Goal: Task Accomplishment & Management: Manage account settings

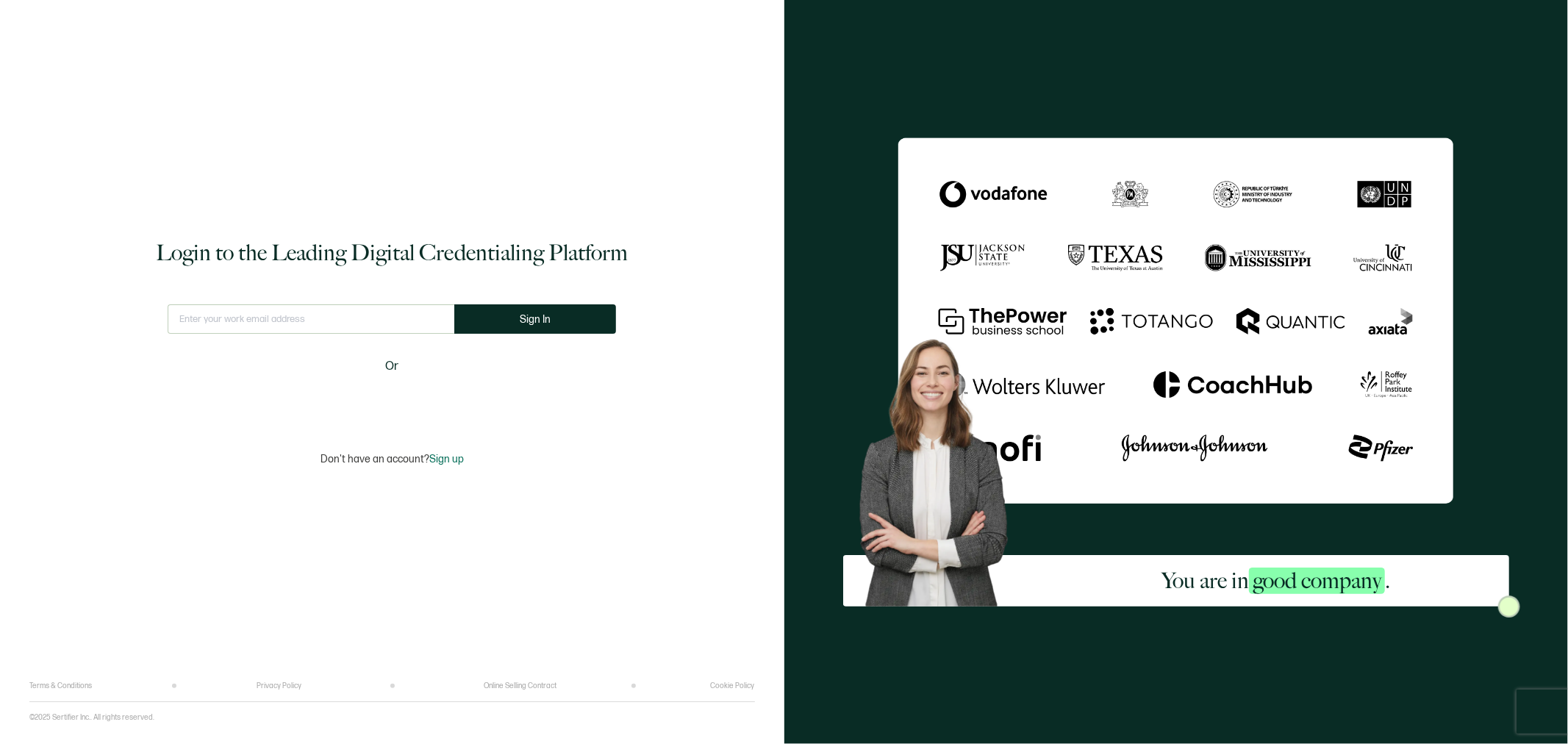
click at [321, 318] on input "text" at bounding box center [310, 319] width 287 height 29
type input "[EMAIL_ADDRESS][DOMAIN_NAME]"
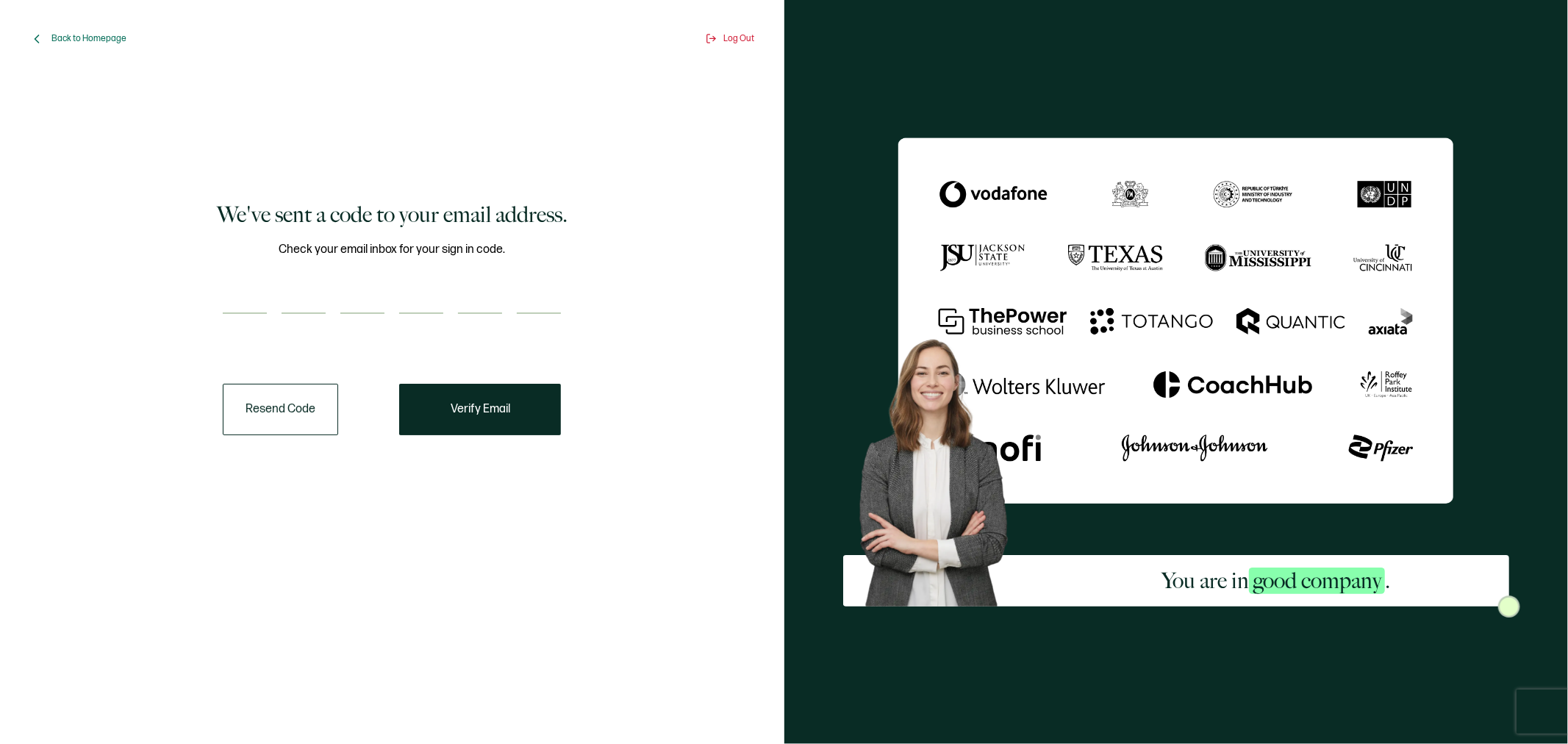
click at [259, 296] on input "number" at bounding box center [245, 299] width 44 height 29
type input "7"
type input "1"
type input "9"
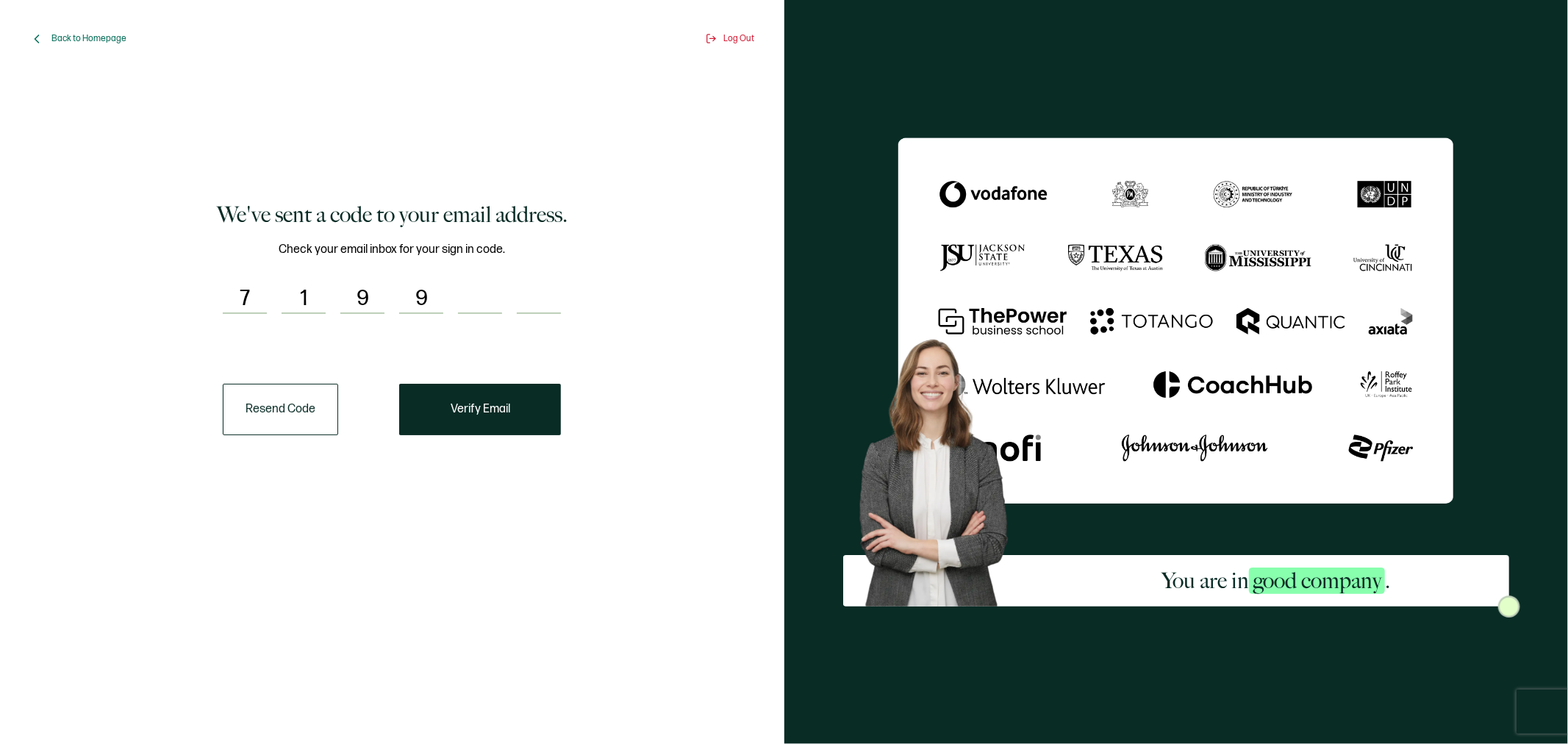
type input "4"
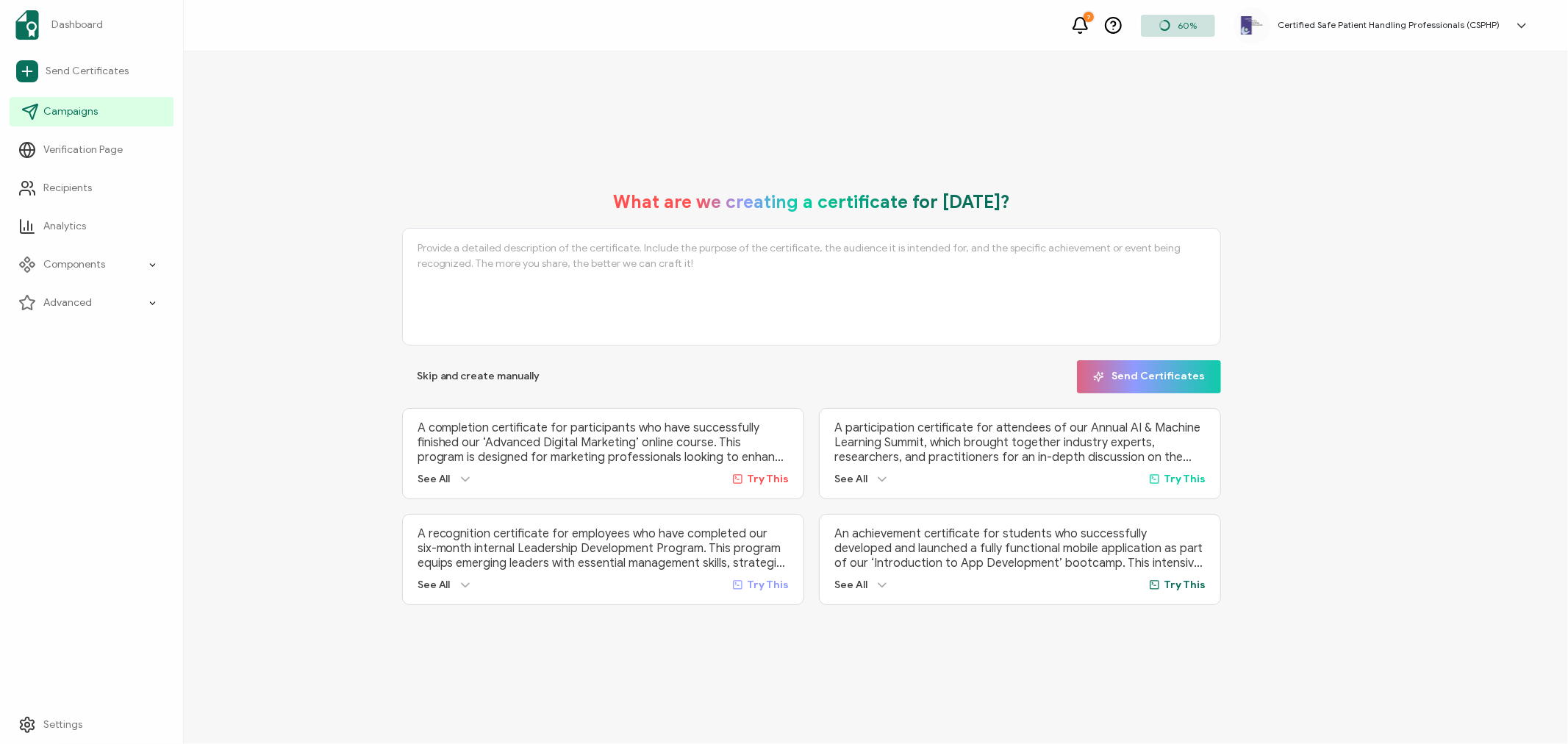
click at [77, 107] on span "Campaigns" at bounding box center [71, 112] width 55 height 15
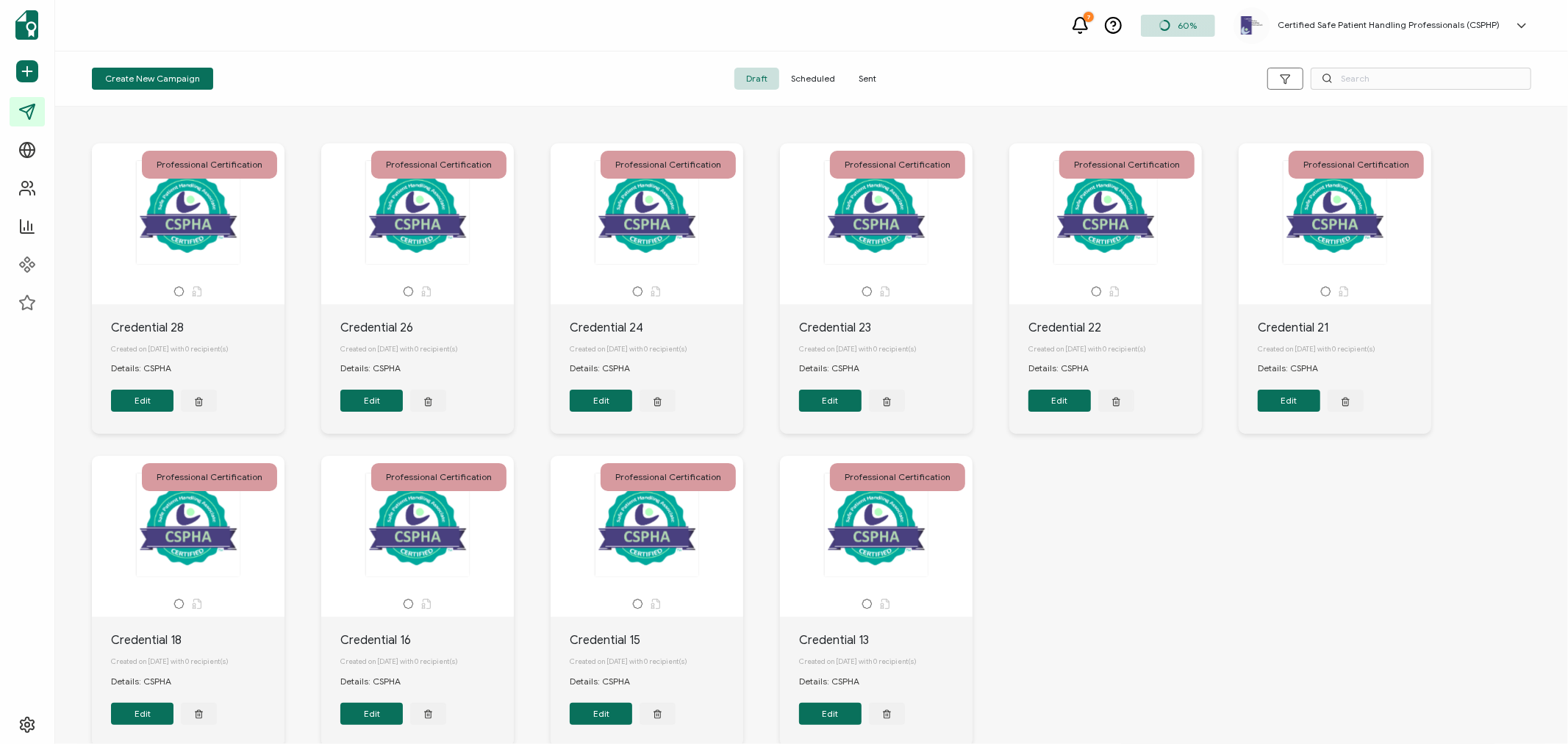
click at [871, 80] on span "Sent" at bounding box center [868, 79] width 41 height 22
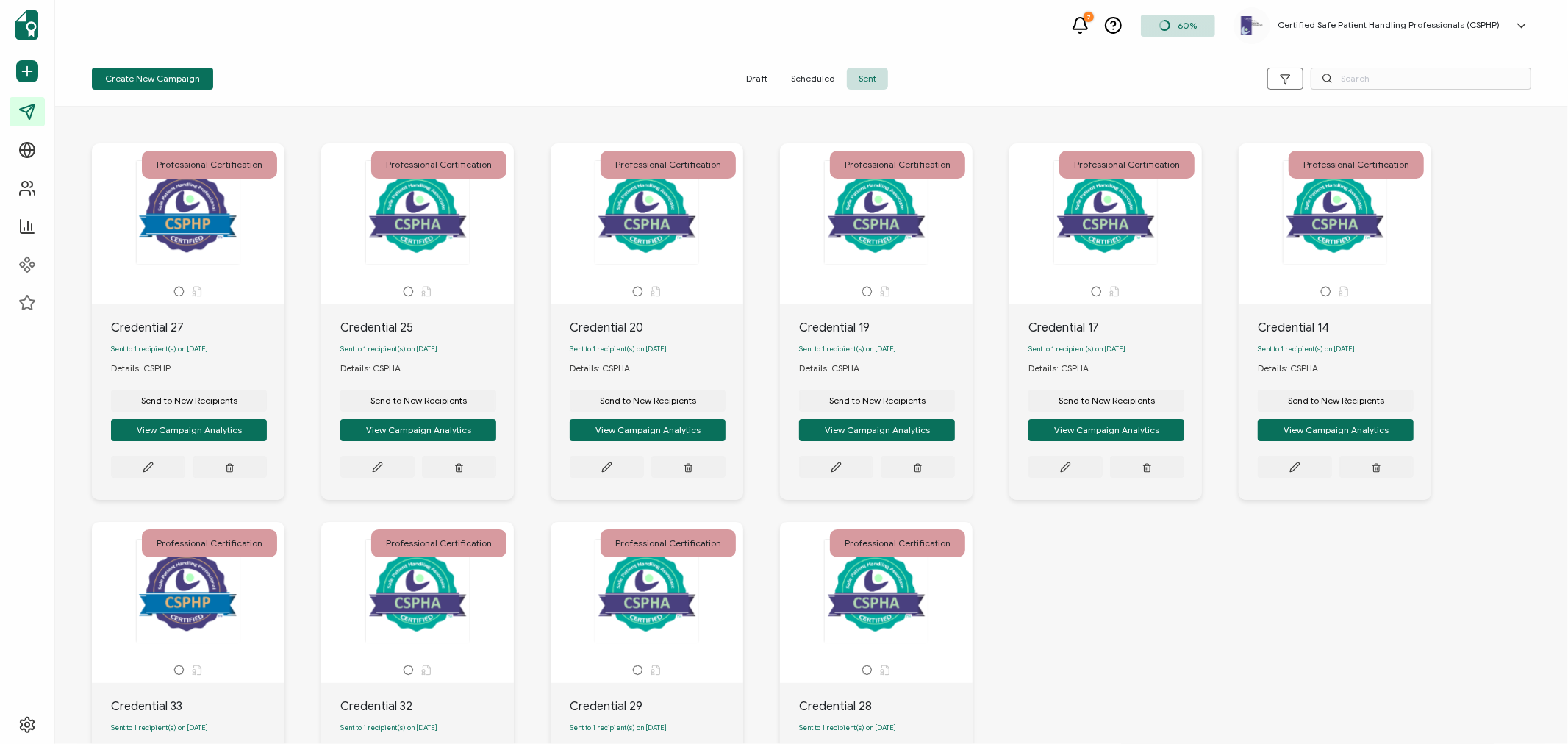
click at [879, 84] on span "Sent" at bounding box center [868, 79] width 41 height 22
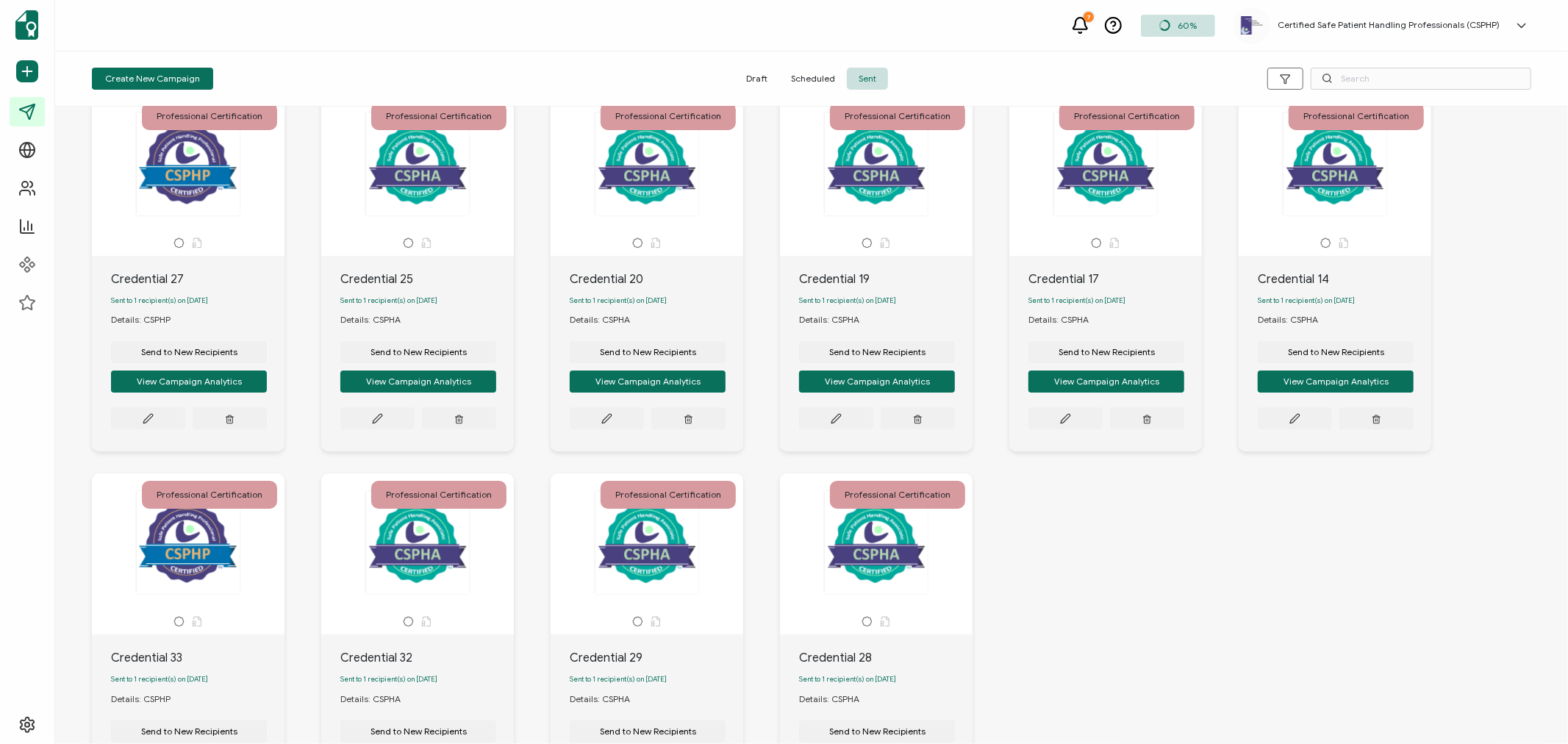
scroll to position [233, 0]
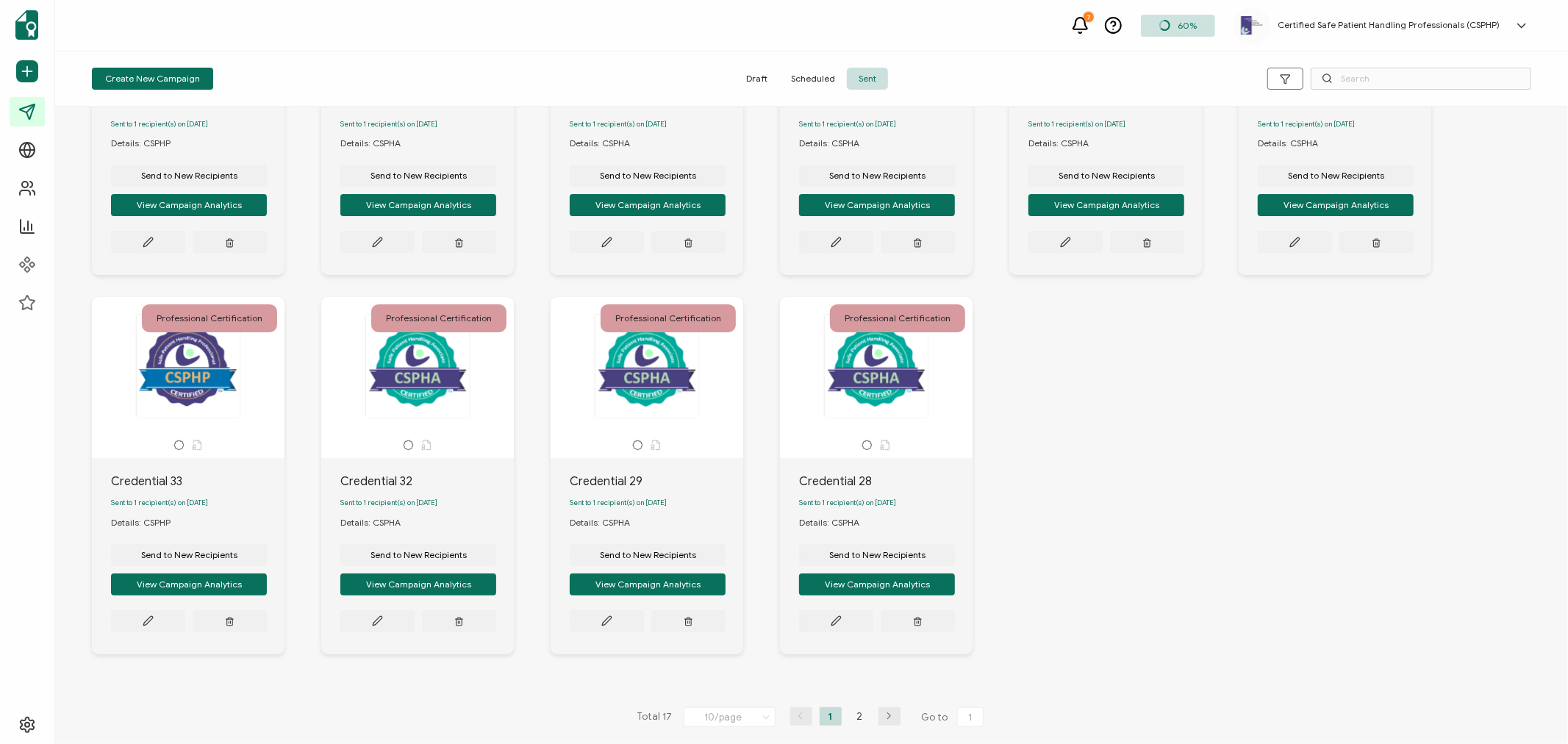
drag, startPoint x: 862, startPoint y: 721, endPoint x: 835, endPoint y: 706, distance: 30.9
click at [862, 718] on li "2" at bounding box center [860, 716] width 22 height 18
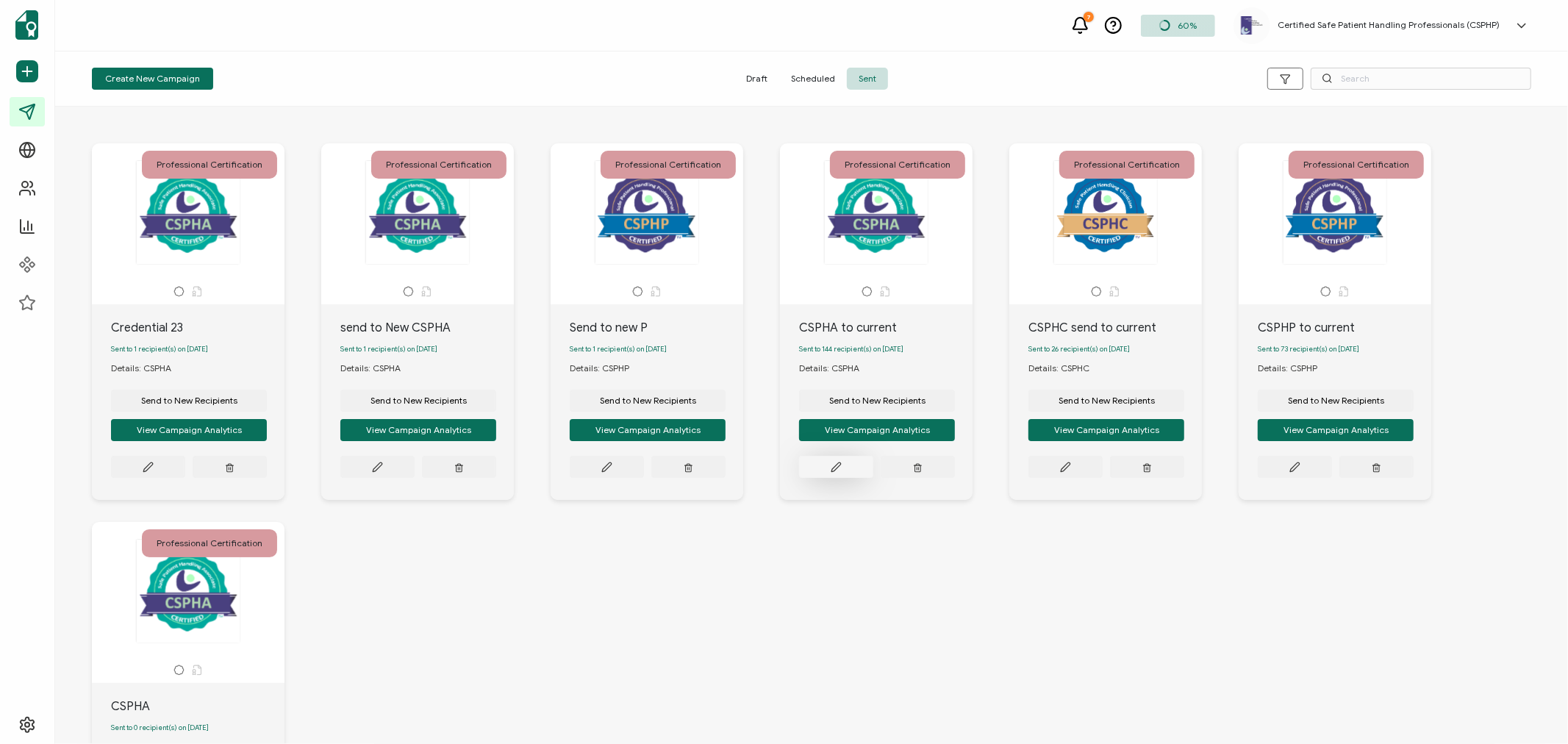
click at [153, 470] on icon at bounding box center [147, 467] width 11 height 11
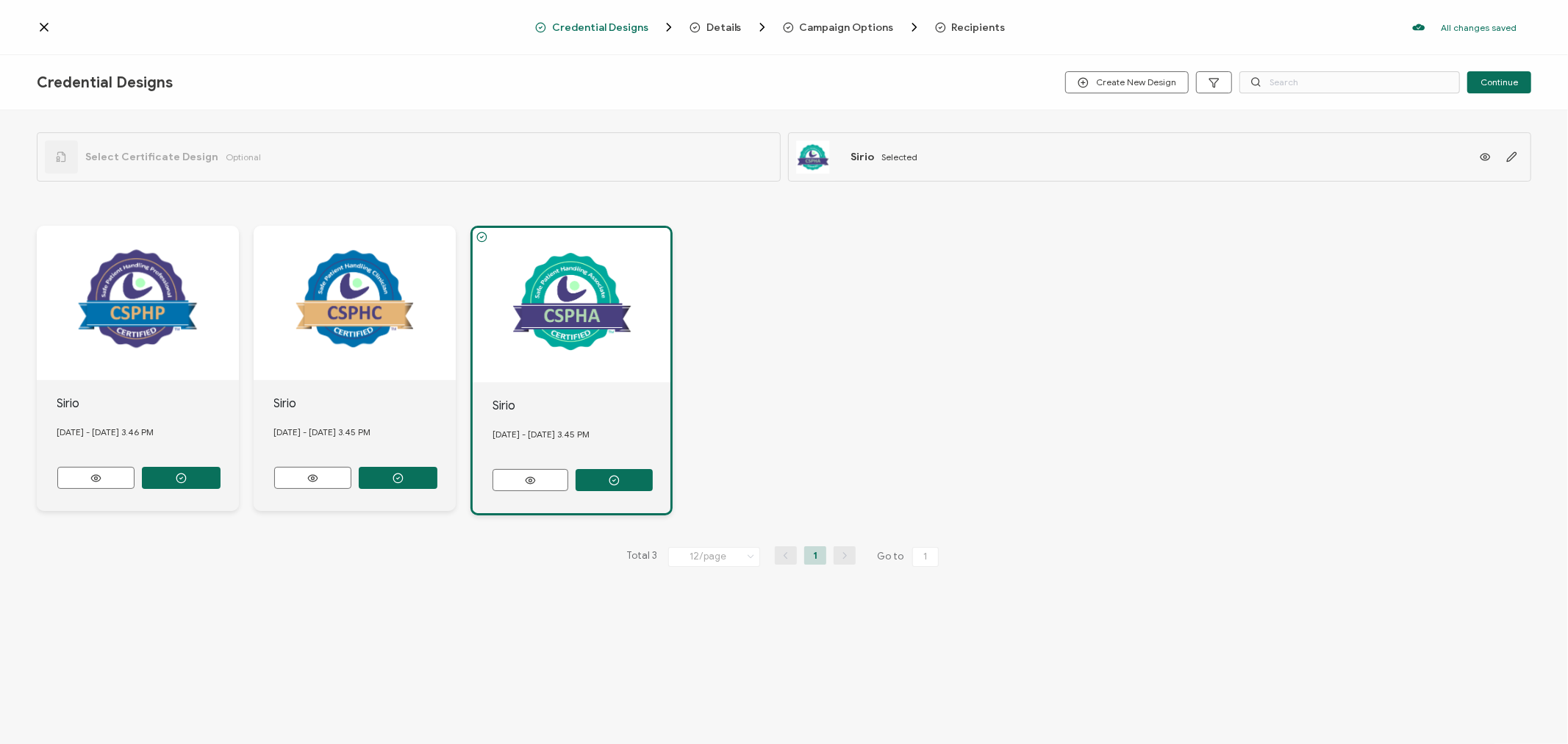
click at [982, 24] on span "Recipients" at bounding box center [979, 27] width 54 height 11
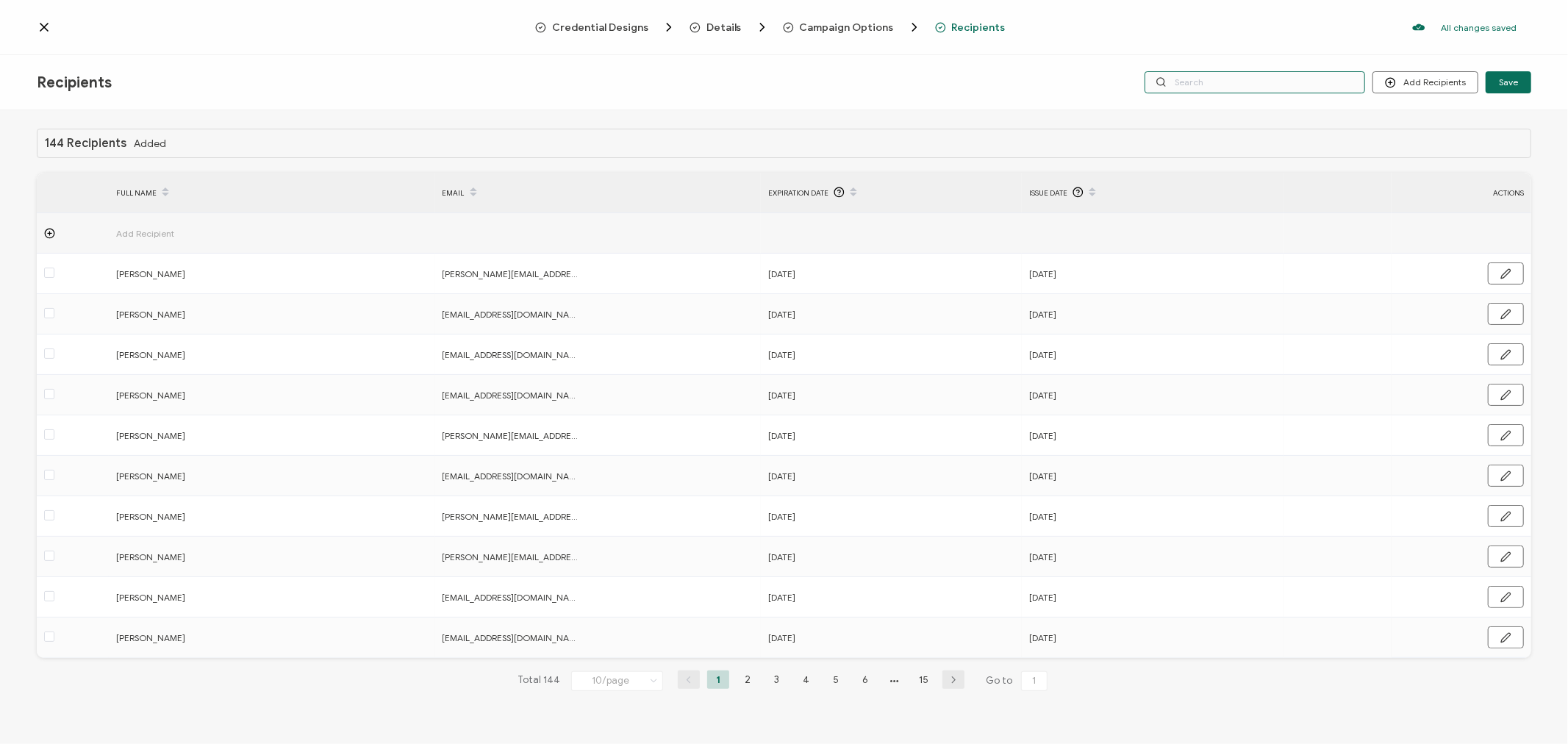
click at [1275, 86] on input "text" at bounding box center [1255, 83] width 220 height 22
type input "f"
click at [1230, 75] on input "f" at bounding box center [1255, 83] width 220 height 22
type input "fl"
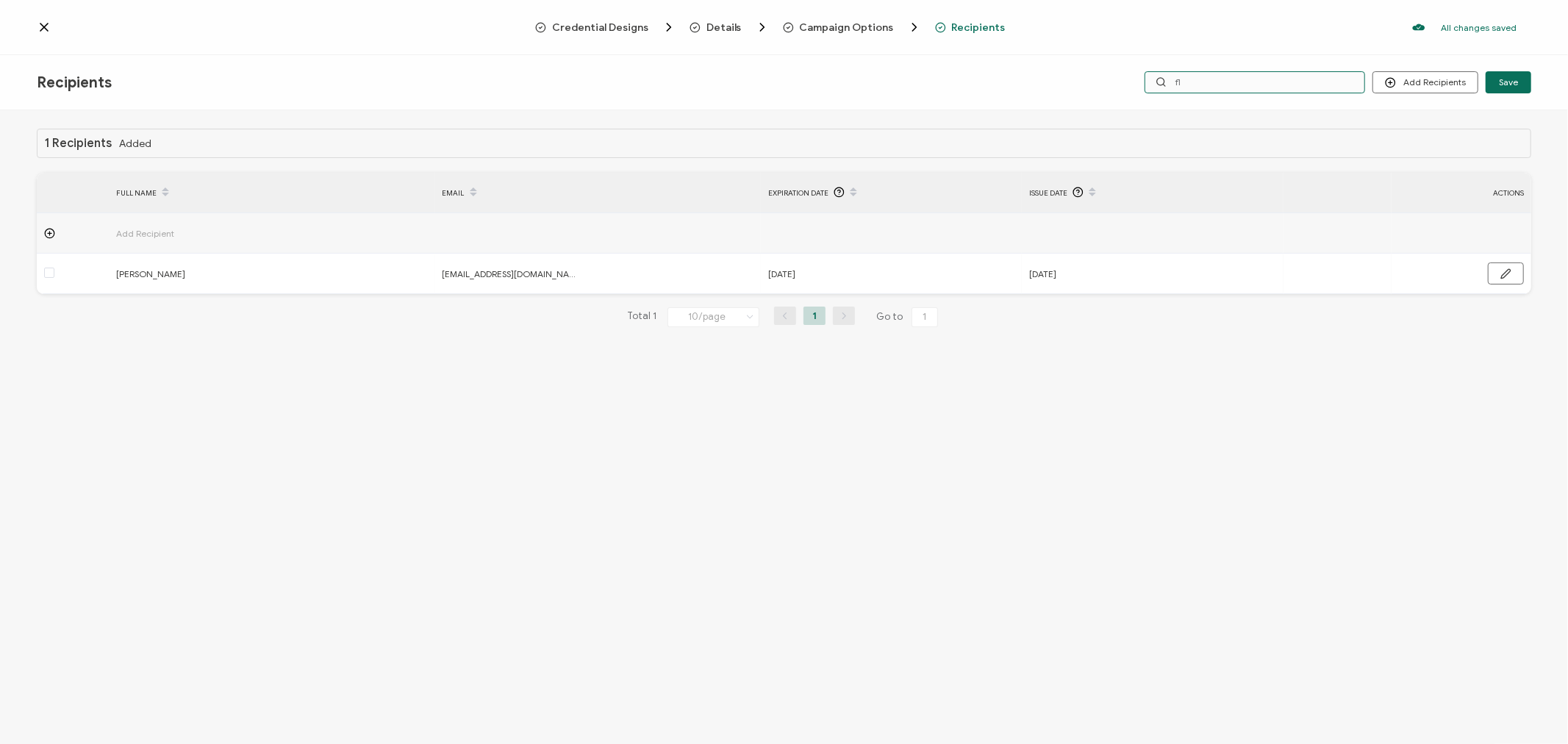
click at [1224, 78] on input "fl" at bounding box center [1255, 83] width 220 height 22
type input "fle"
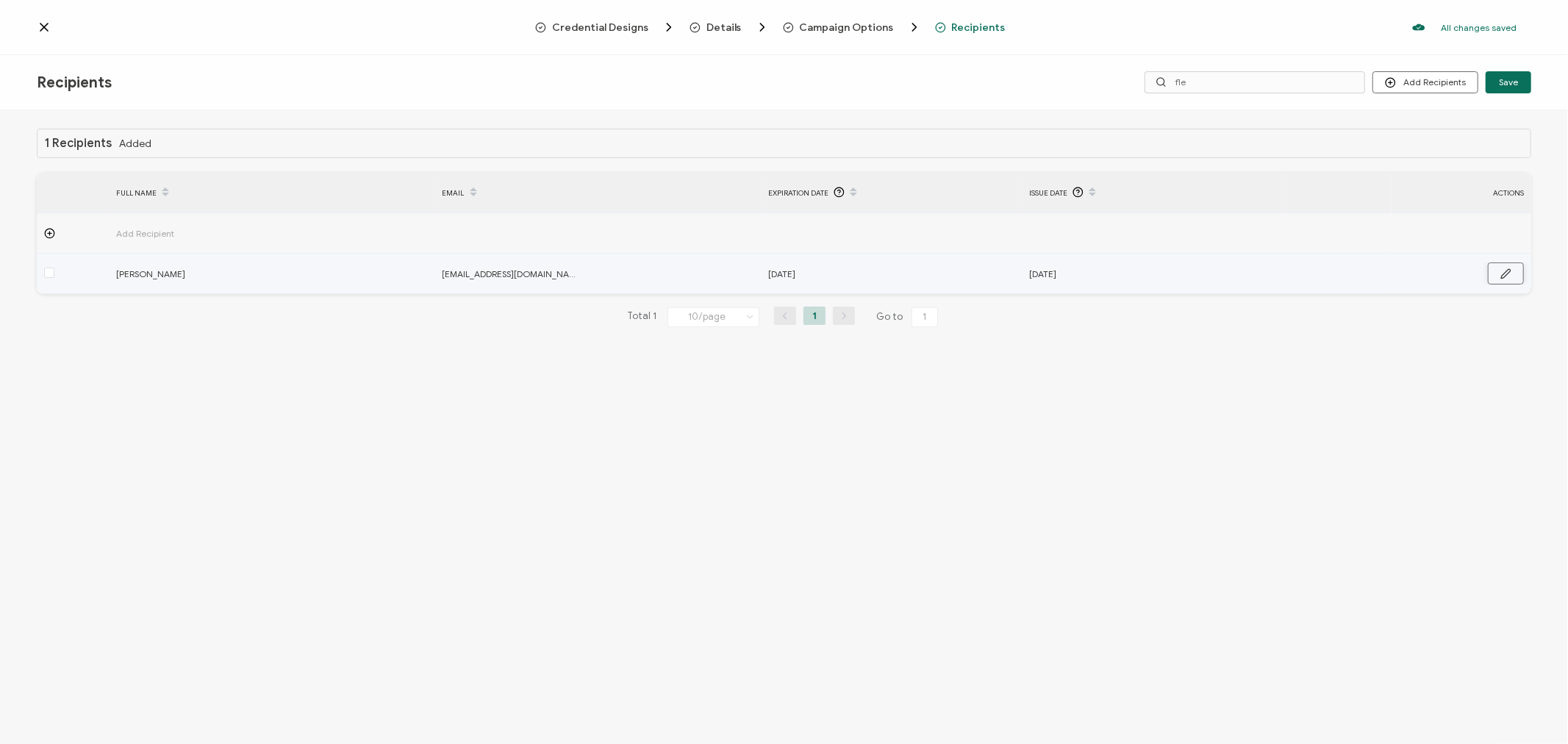
click at [1508, 274] on icon "button" at bounding box center [1506, 274] width 10 height 9
click at [868, 275] on input "[DATE]" at bounding box center [832, 274] width 129 height 24
type input "[DATE]"
click at [1148, 272] on input "[DATE]" at bounding box center [1093, 274] width 129 height 24
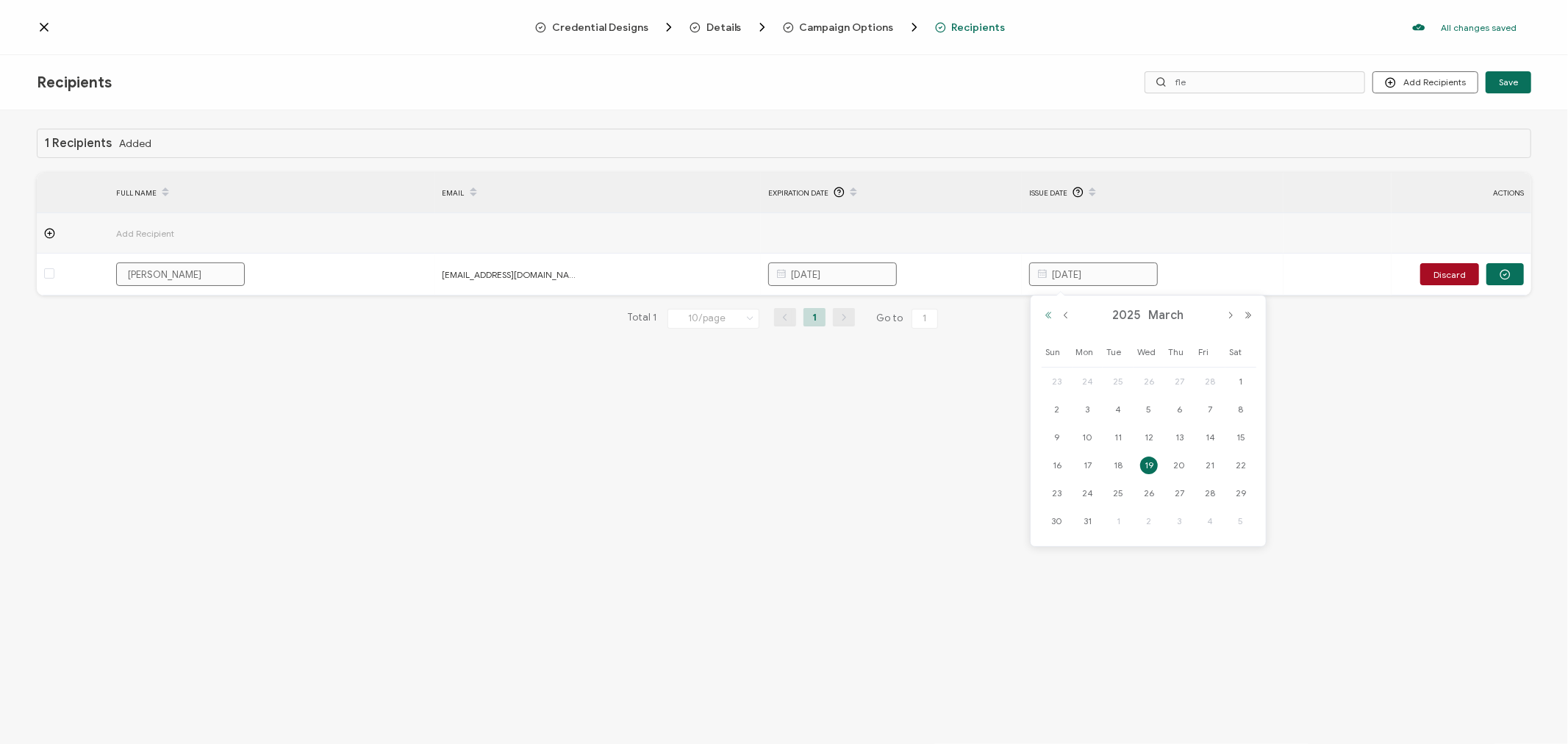
click at [1049, 313] on button "Previous Year" at bounding box center [1048, 316] width 18 height 10
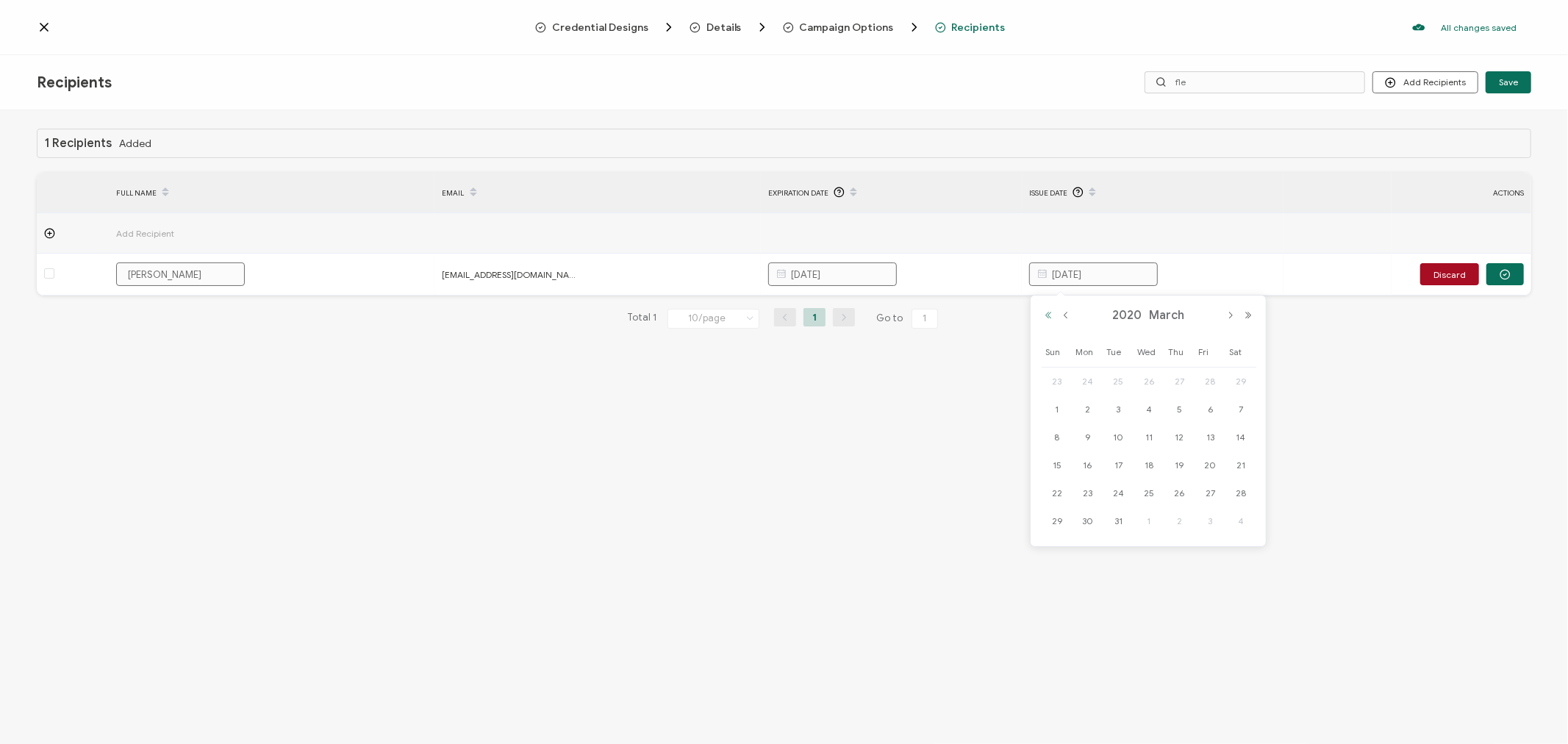
click at [1049, 313] on button "Previous Year" at bounding box center [1048, 316] width 18 height 10
click at [1230, 319] on button "Next Month" at bounding box center [1231, 316] width 18 height 10
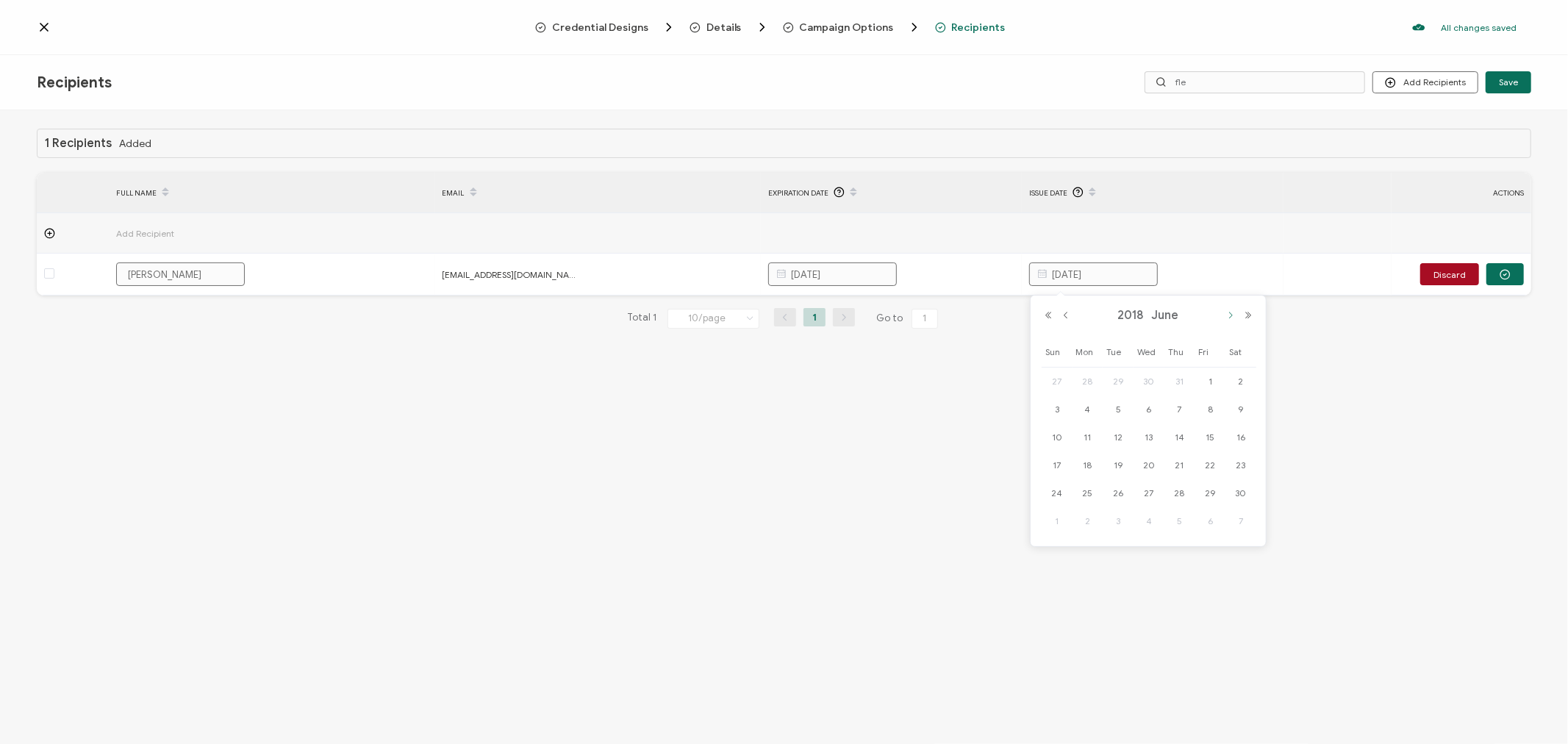
click at [1230, 319] on button "Next Month" at bounding box center [1231, 316] width 18 height 10
click at [1120, 434] on span "14" at bounding box center [1118, 437] width 18 height 18
type input "[DATE]"
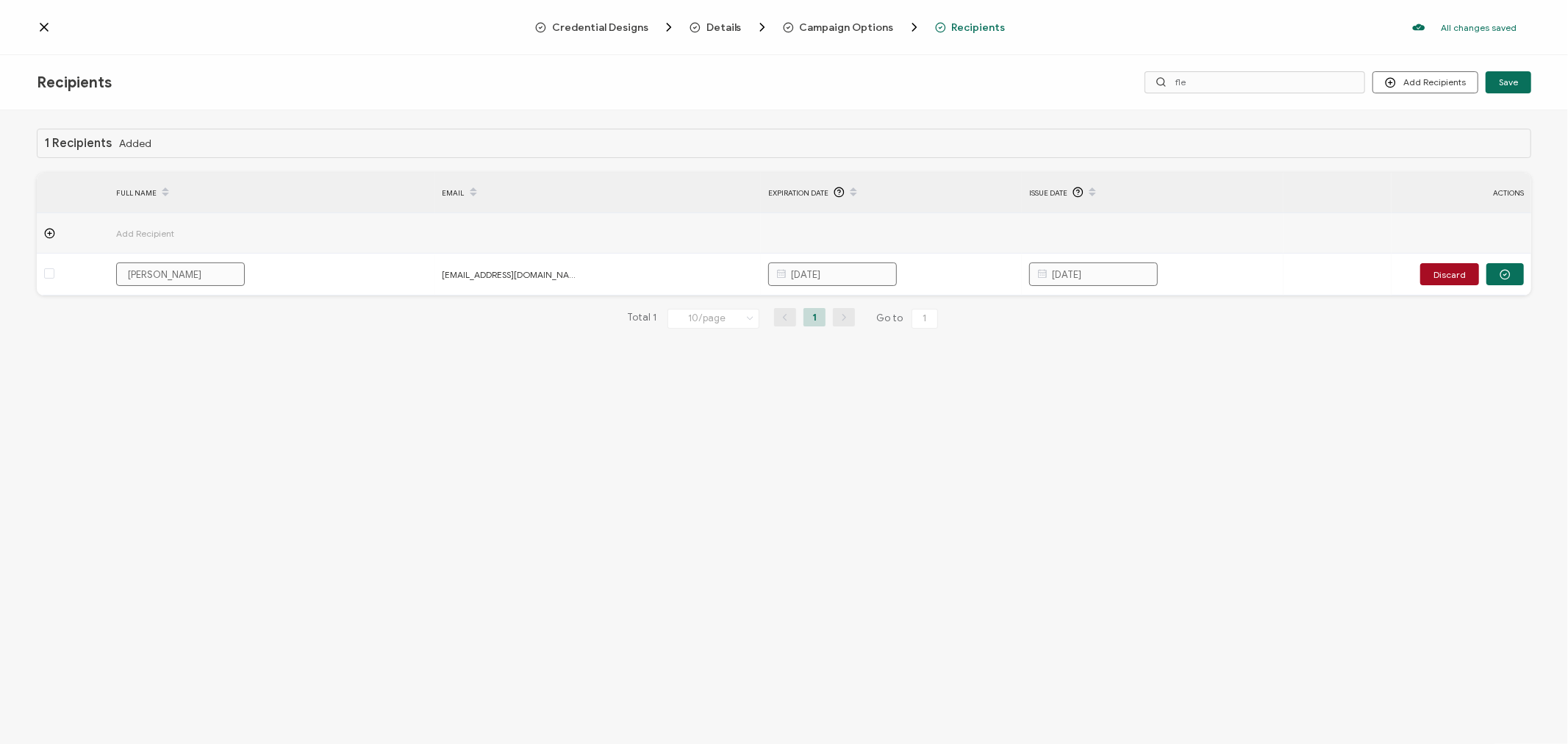
click at [1268, 445] on div "1 Recipients Added FULL NAME EMAIL Expiration Date Issue Date ACTIONS Add Recip…" at bounding box center [784, 429] width 1568 height 638
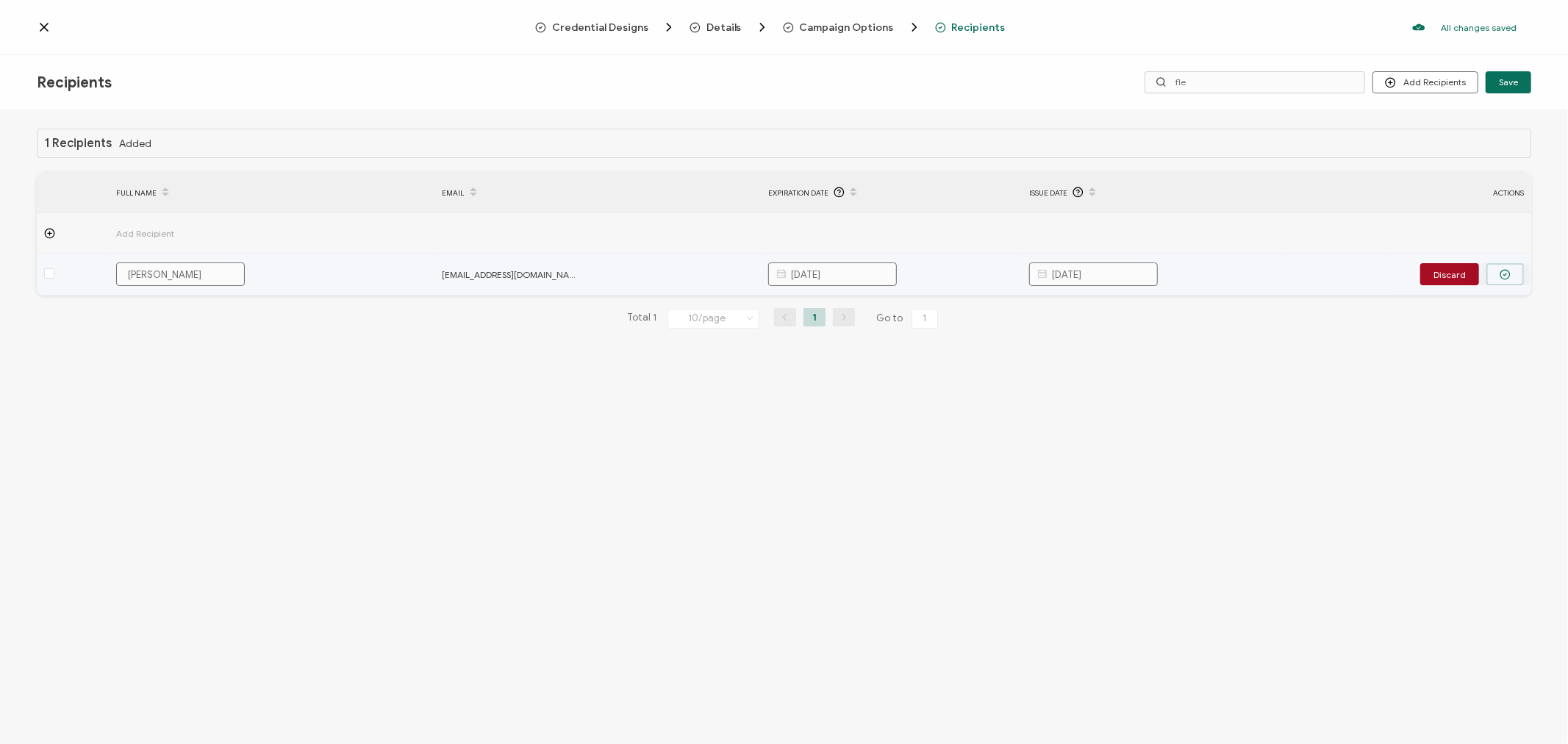
click at [1509, 277] on circle "button" at bounding box center [1505, 274] width 10 height 10
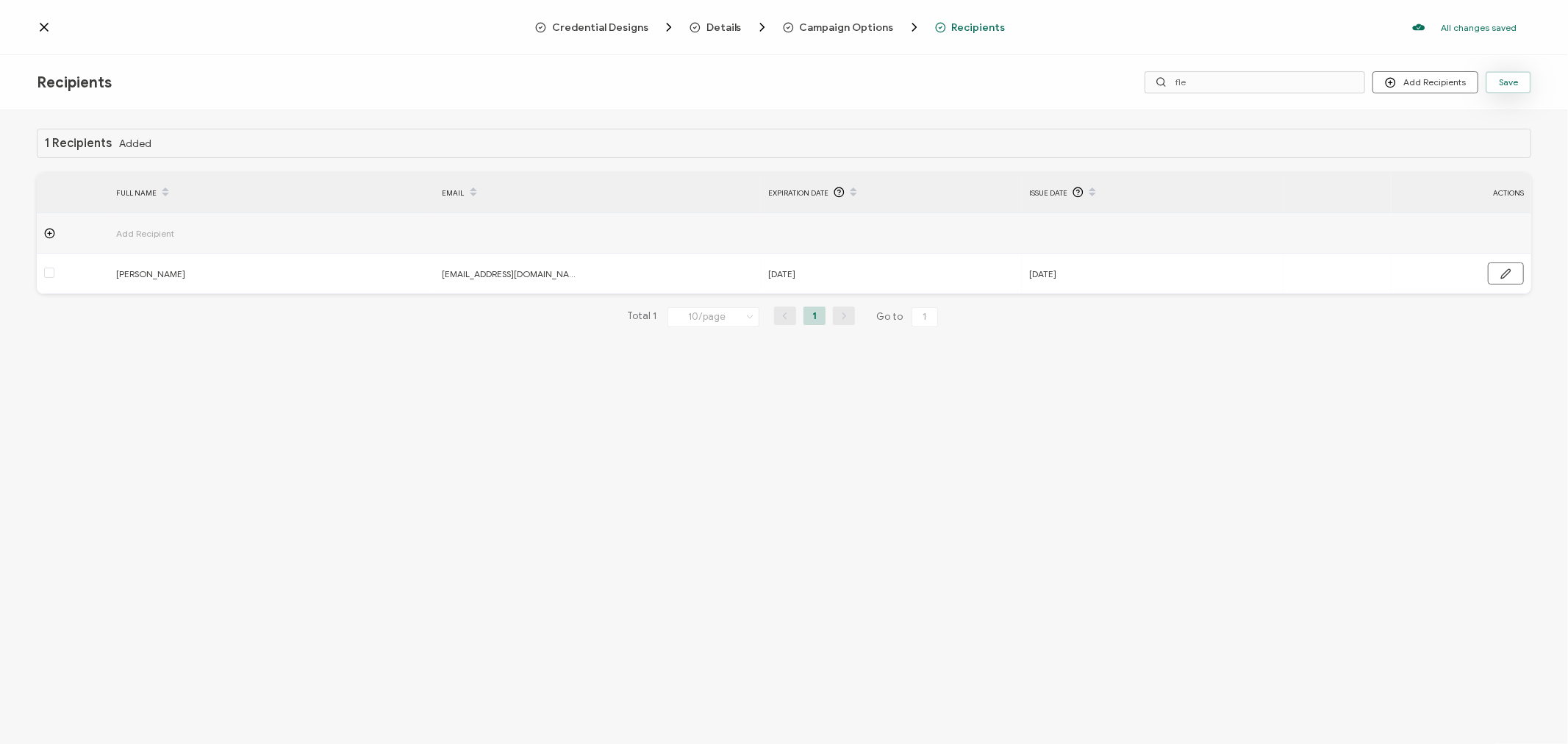
click at [1527, 83] on button "Save" at bounding box center [1509, 83] width 46 height 22
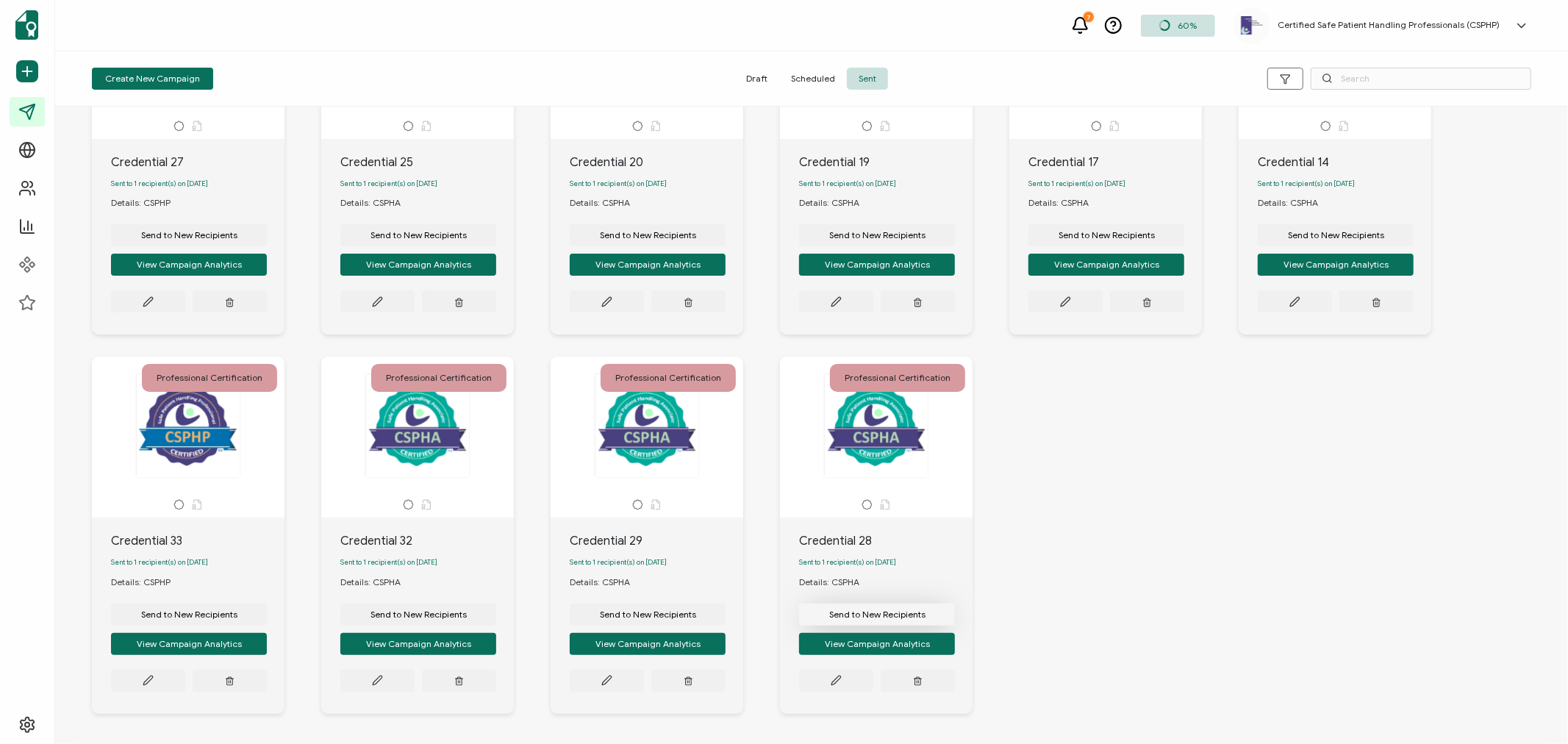
scroll to position [233, 0]
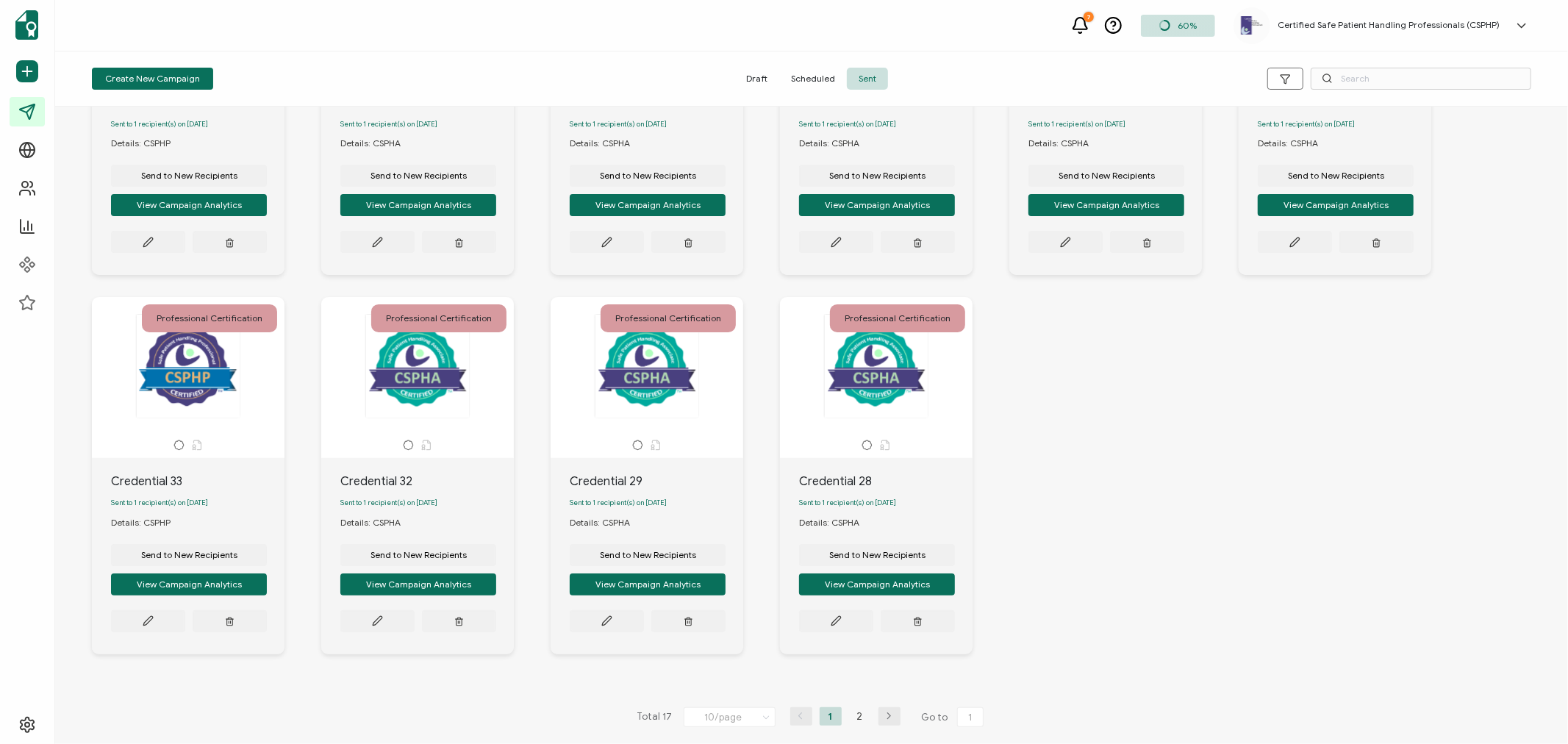
click at [856, 716] on li "2" at bounding box center [860, 716] width 22 height 18
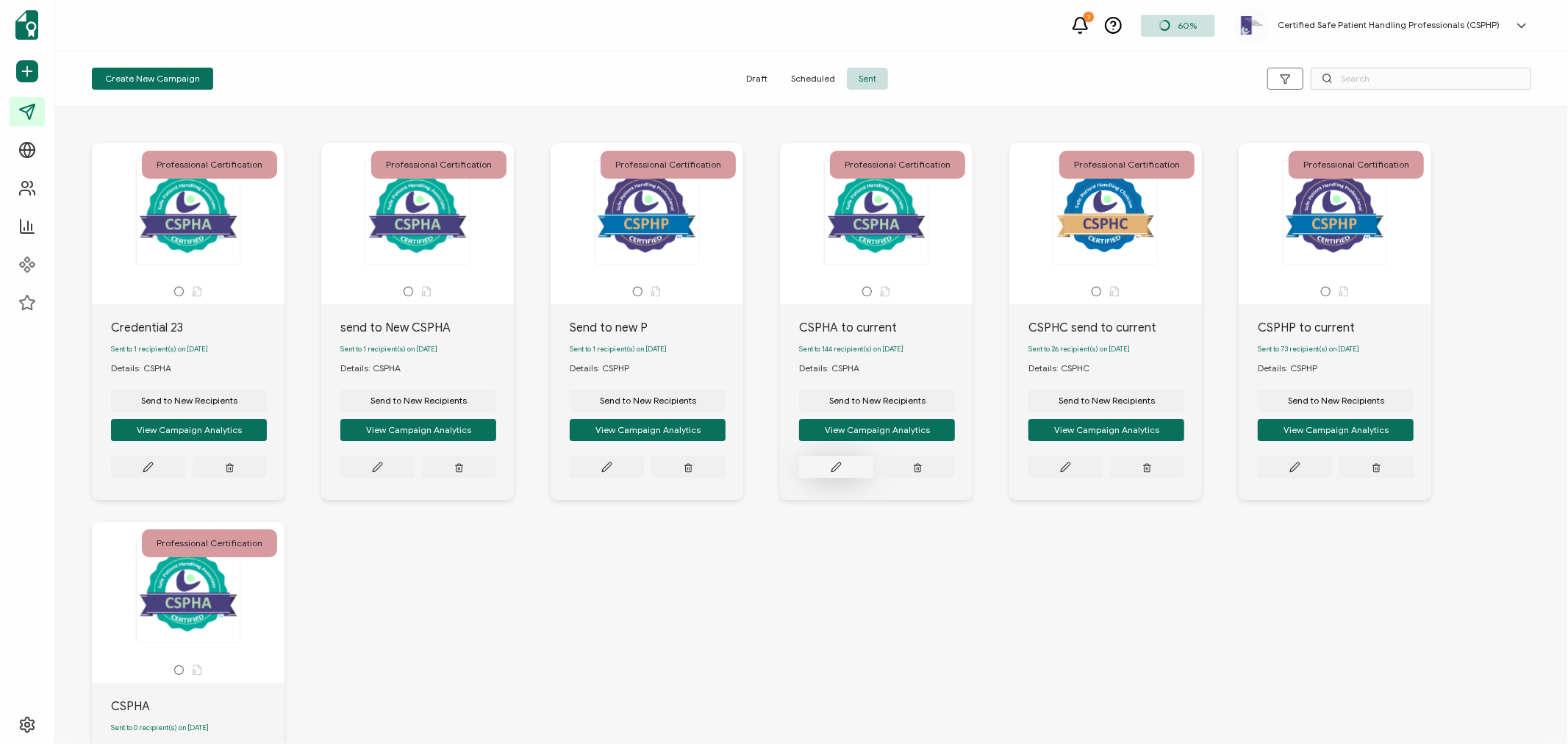
click at [153, 472] on icon at bounding box center [147, 467] width 11 height 11
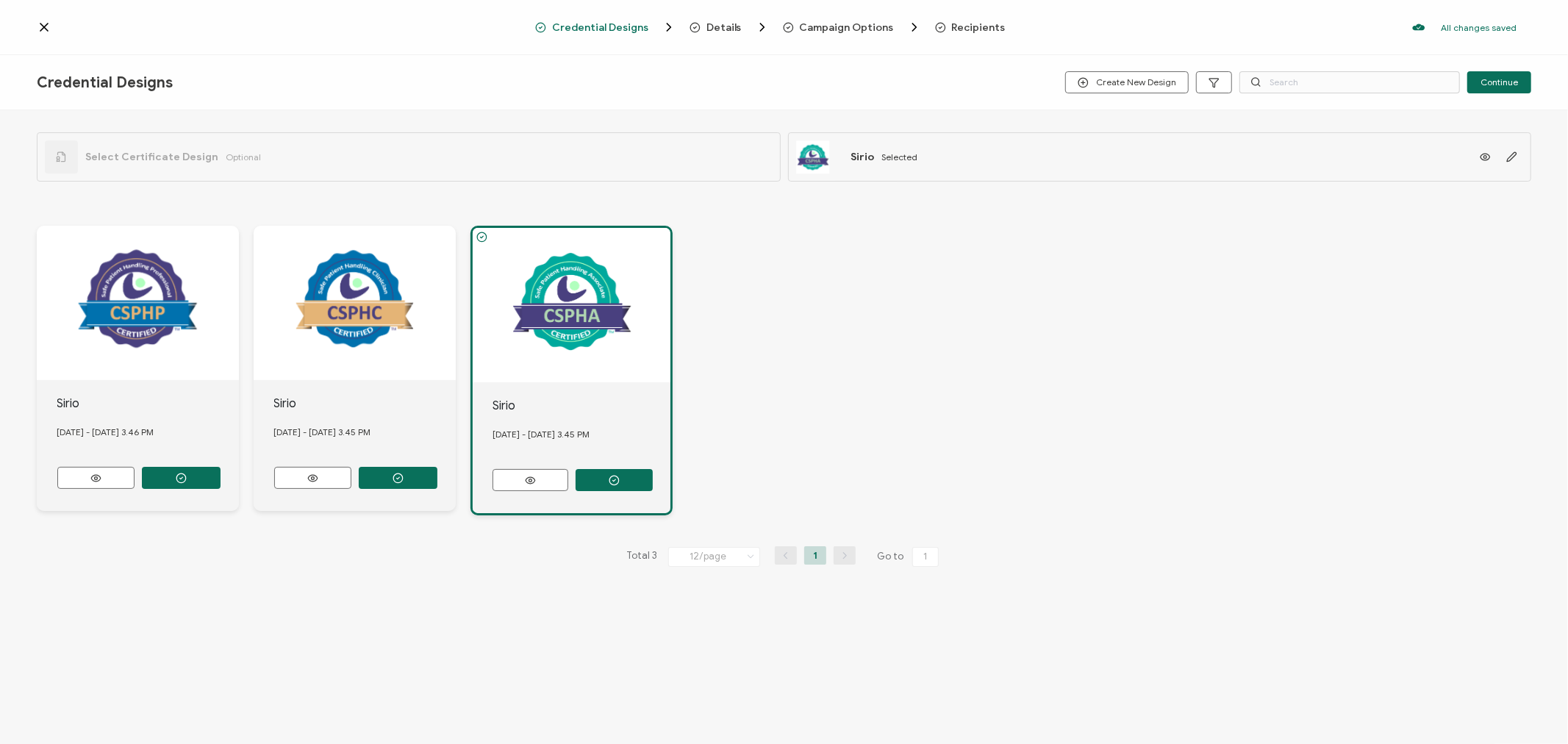
click at [969, 26] on span "Recipients" at bounding box center [979, 27] width 54 height 11
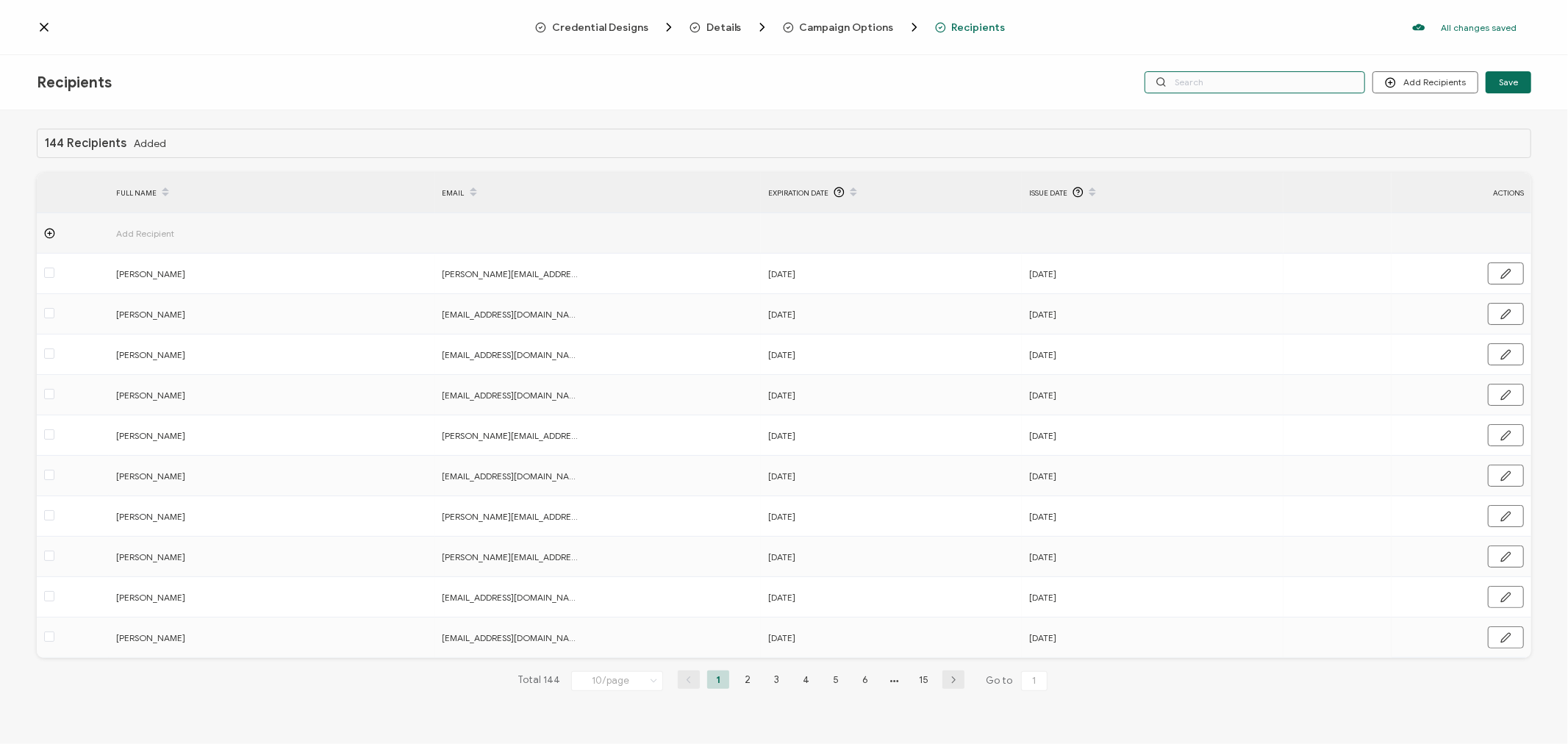
click at [1269, 86] on input "text" at bounding box center [1255, 83] width 220 height 22
type input "h"
click at [1218, 86] on input "h" at bounding box center [1255, 83] width 220 height 22
type input "ho"
click at [1218, 86] on input "ho" at bounding box center [1255, 83] width 220 height 22
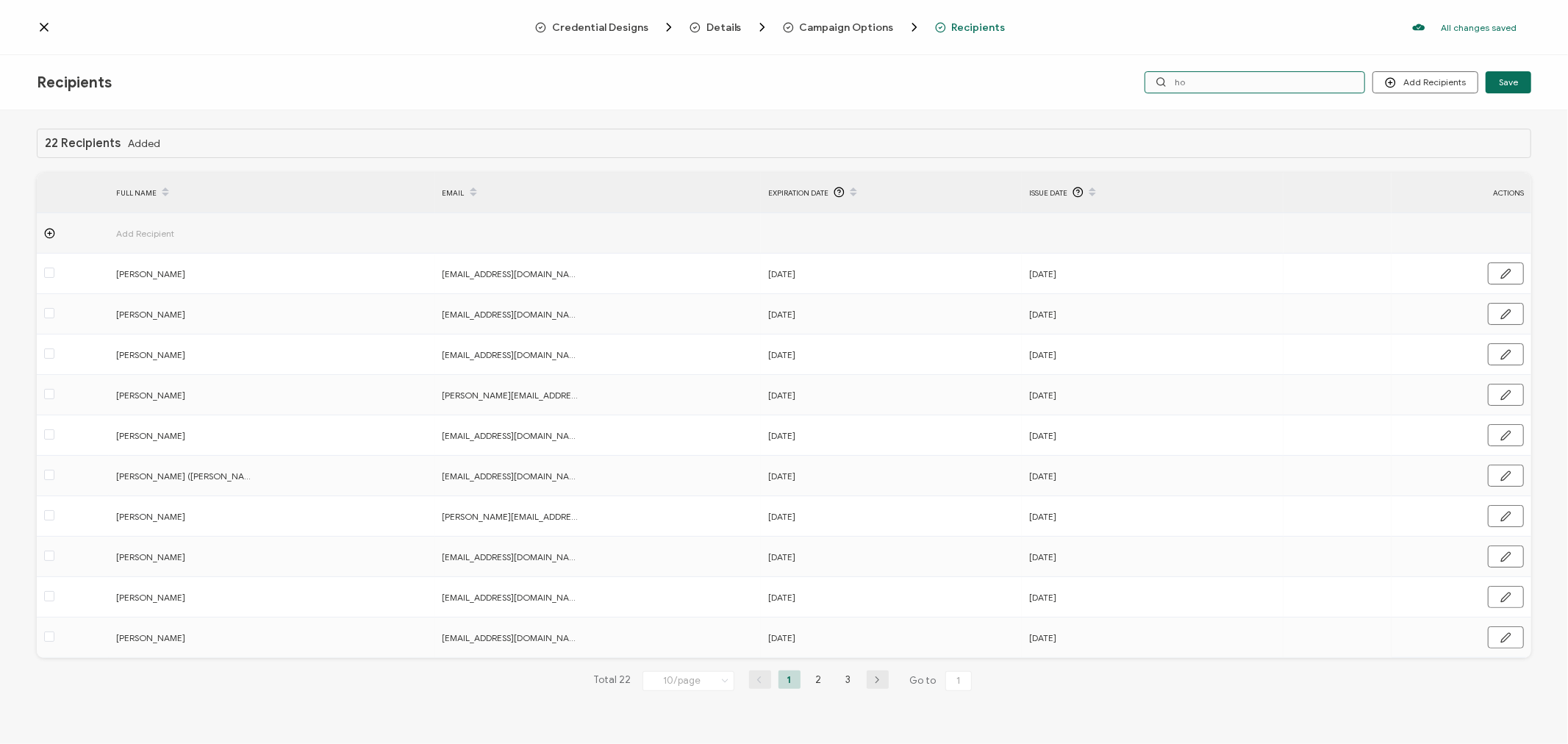
type input "hom"
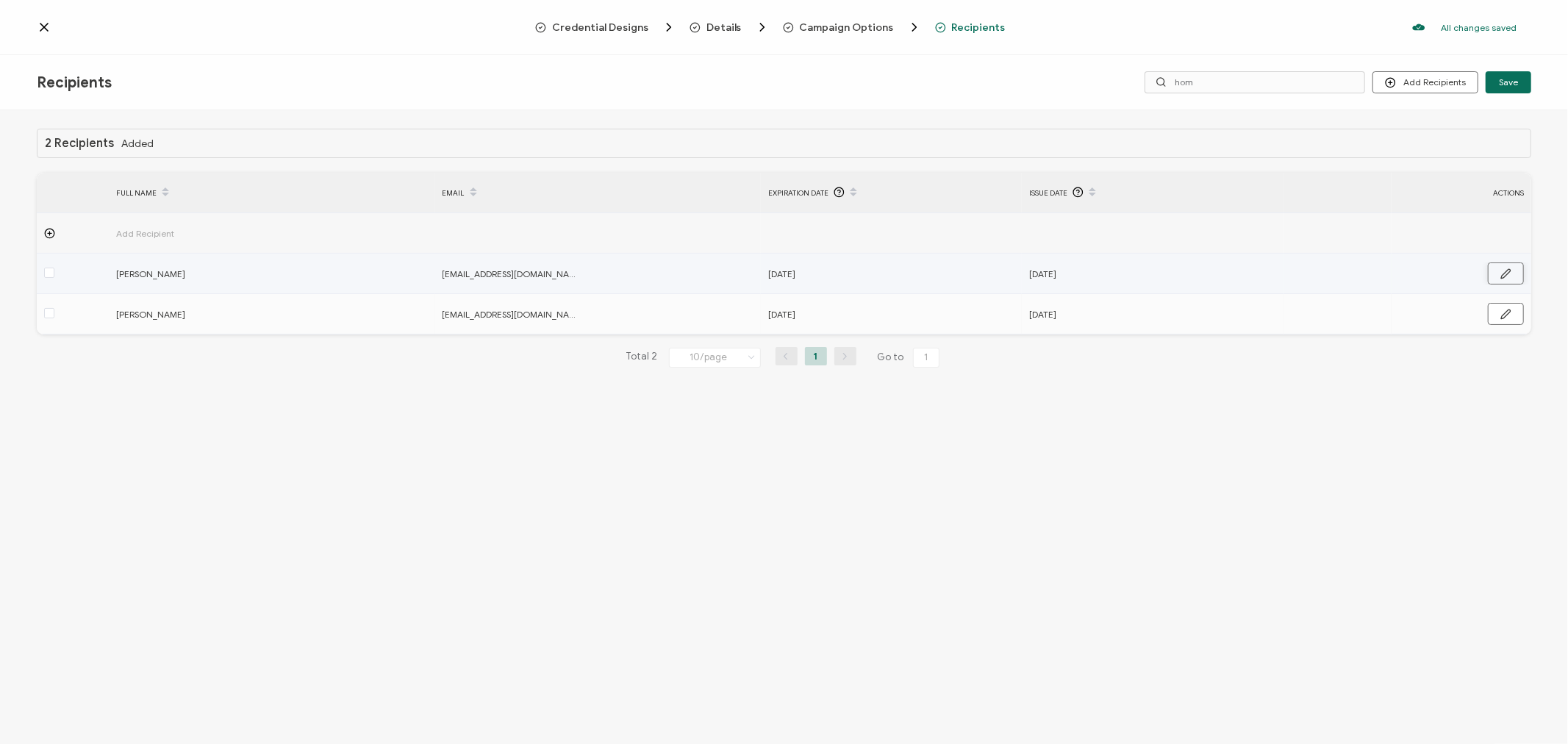
click at [1503, 275] on icon "button" at bounding box center [1506, 274] width 10 height 9
click at [861, 276] on input "[DATE]" at bounding box center [832, 274] width 129 height 24
type input "[DATE]"
click at [1131, 277] on input "[DATE]" at bounding box center [1093, 274] width 129 height 24
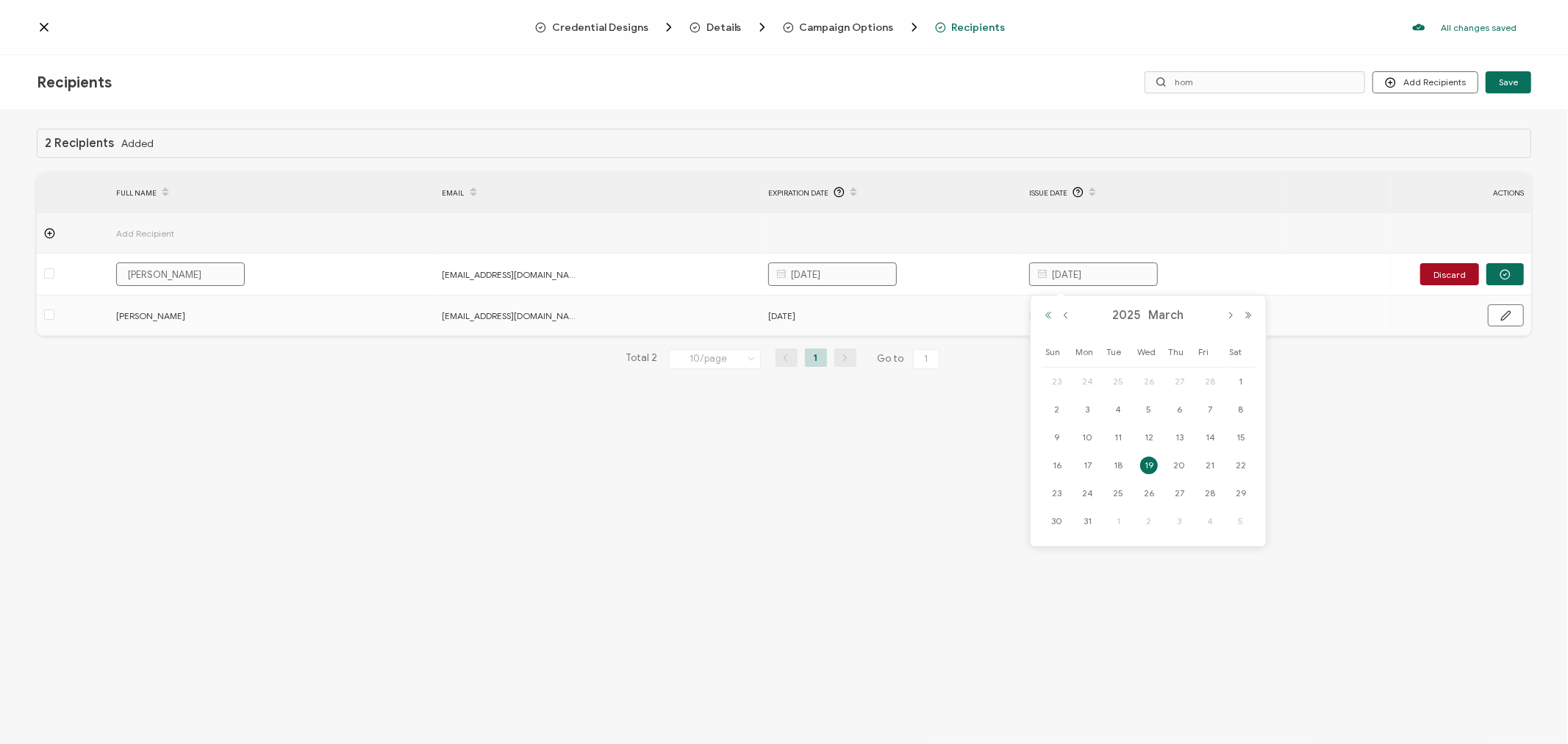
click at [1047, 316] on button "Previous Year" at bounding box center [1048, 316] width 18 height 10
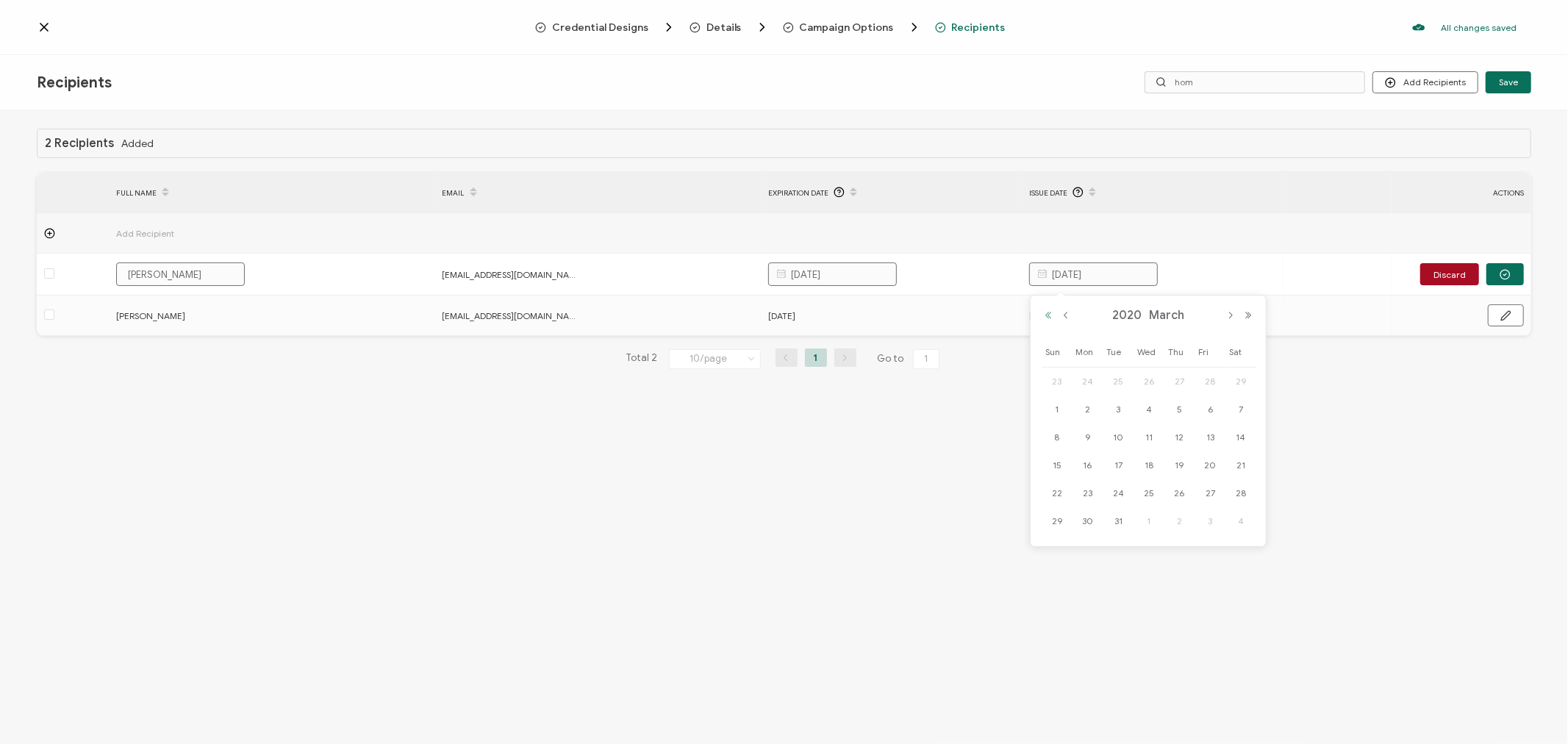
click at [1047, 316] on button "Previous Year" at bounding box center [1048, 316] width 18 height 10
click at [1233, 314] on button "Next Month" at bounding box center [1231, 316] width 18 height 10
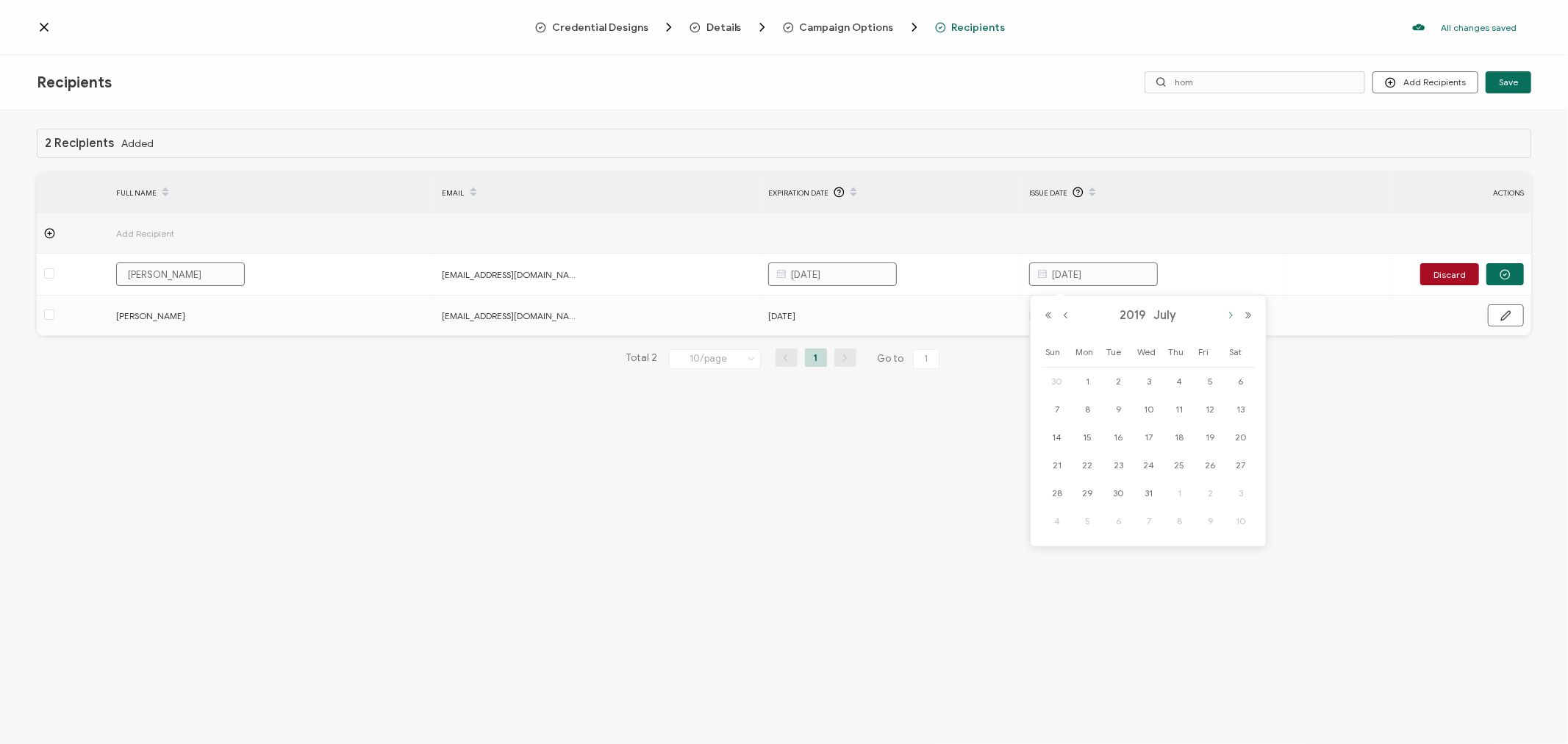
click at [1233, 314] on button "Next Month" at bounding box center [1231, 316] width 18 height 10
click at [1145, 463] on span "21" at bounding box center [1149, 465] width 18 height 18
type input "[DATE]"
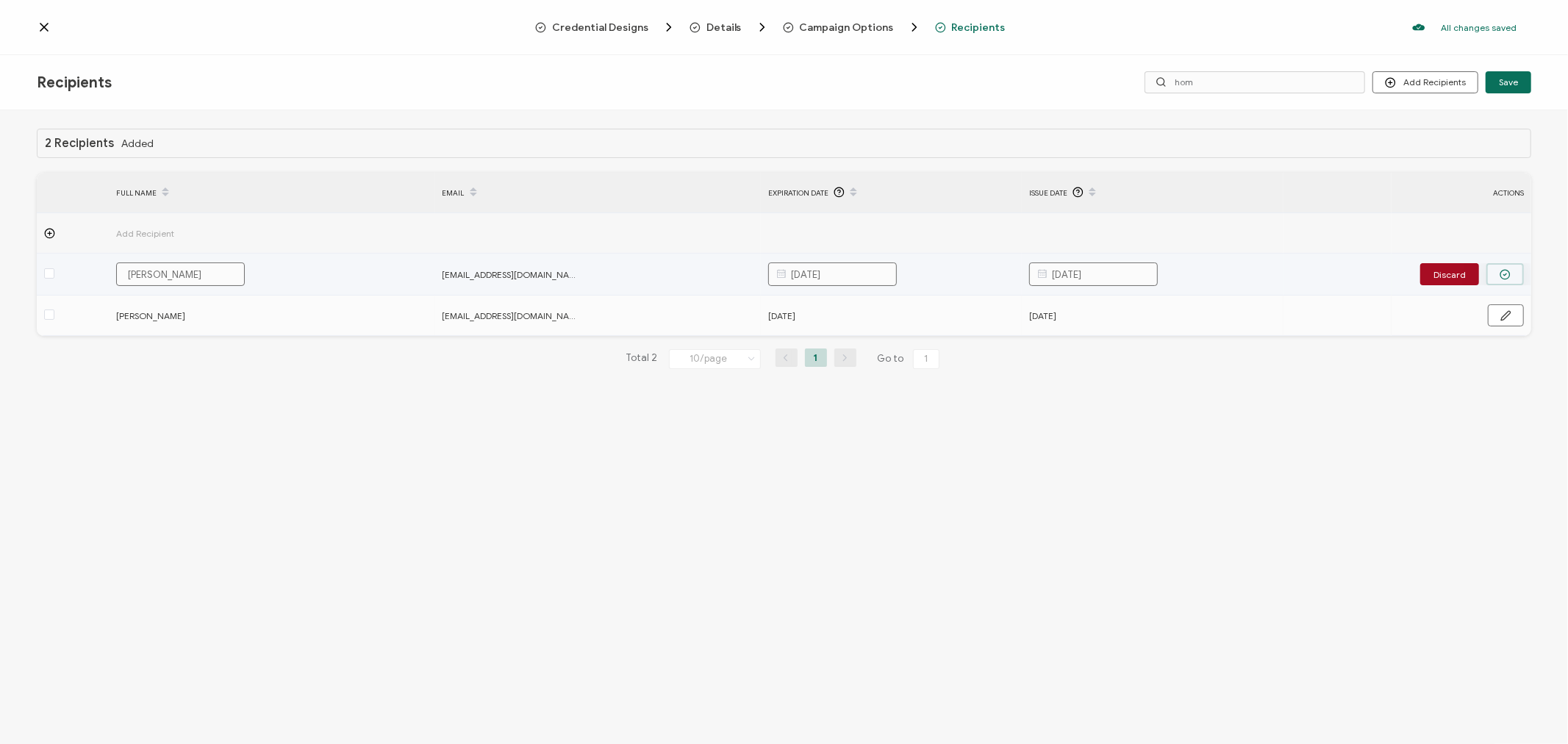
click at [1508, 280] on button "button" at bounding box center [1505, 274] width 38 height 22
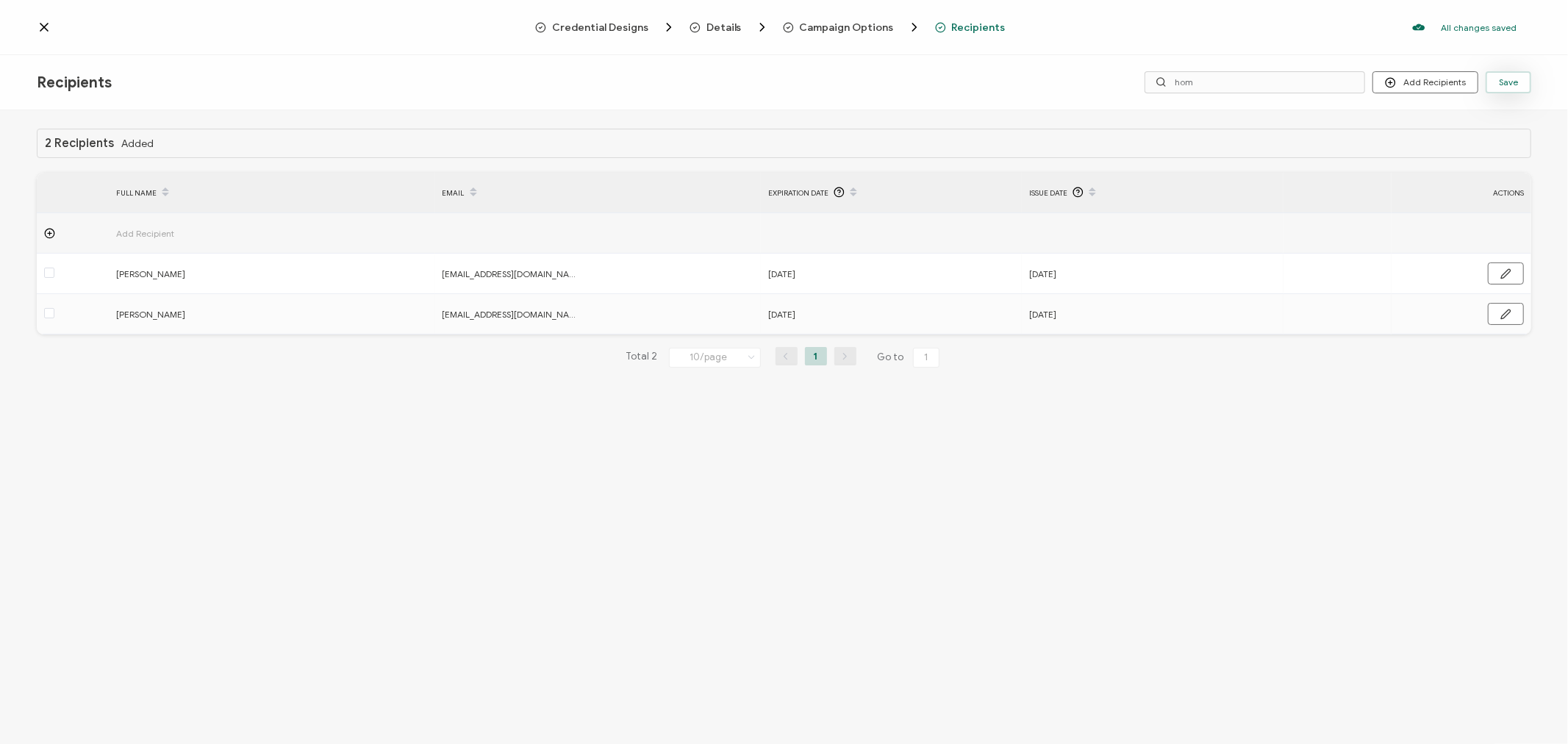
click at [1525, 82] on button "Save" at bounding box center [1509, 83] width 46 height 22
